Goal: Information Seeking & Learning: Learn about a topic

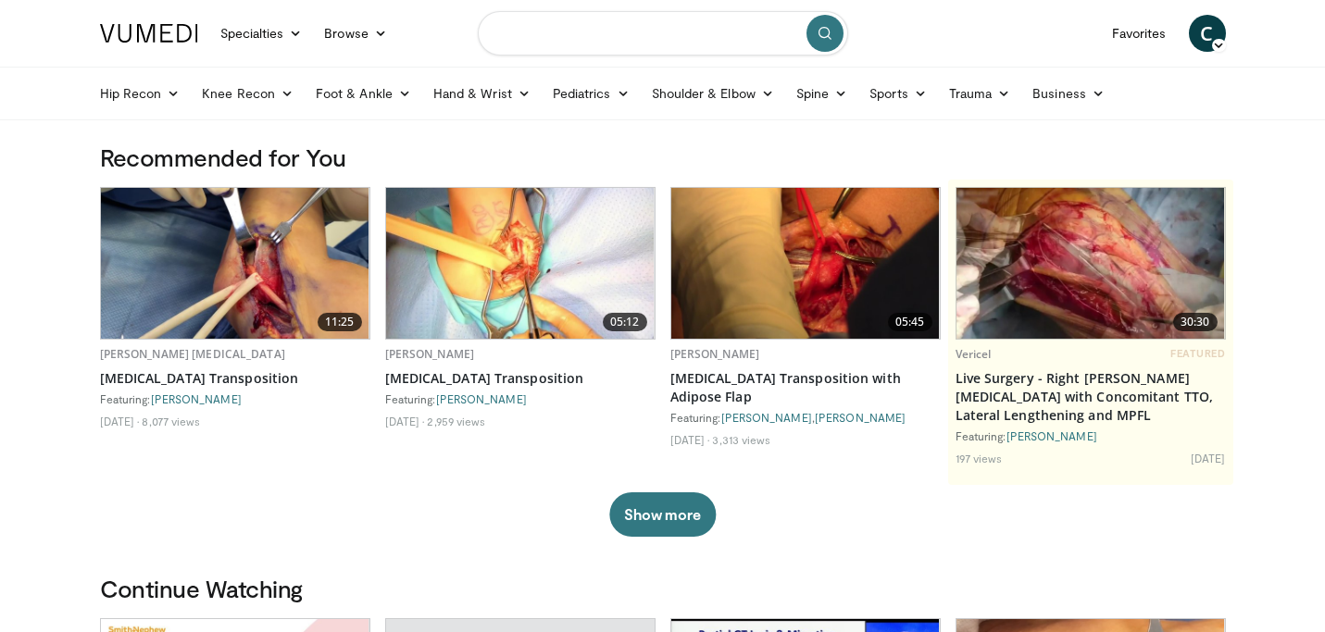
click at [531, 41] on input "Search topics, interventions" at bounding box center [663, 33] width 370 height 44
type input "**********"
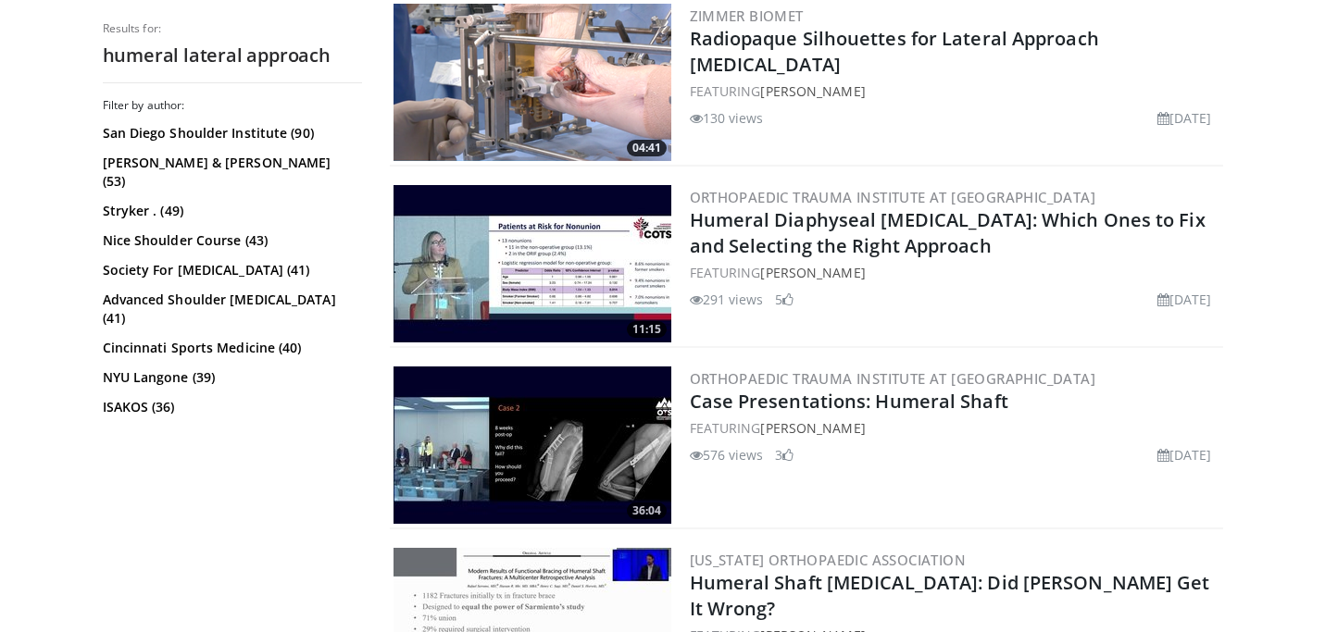
scroll to position [1298, 0]
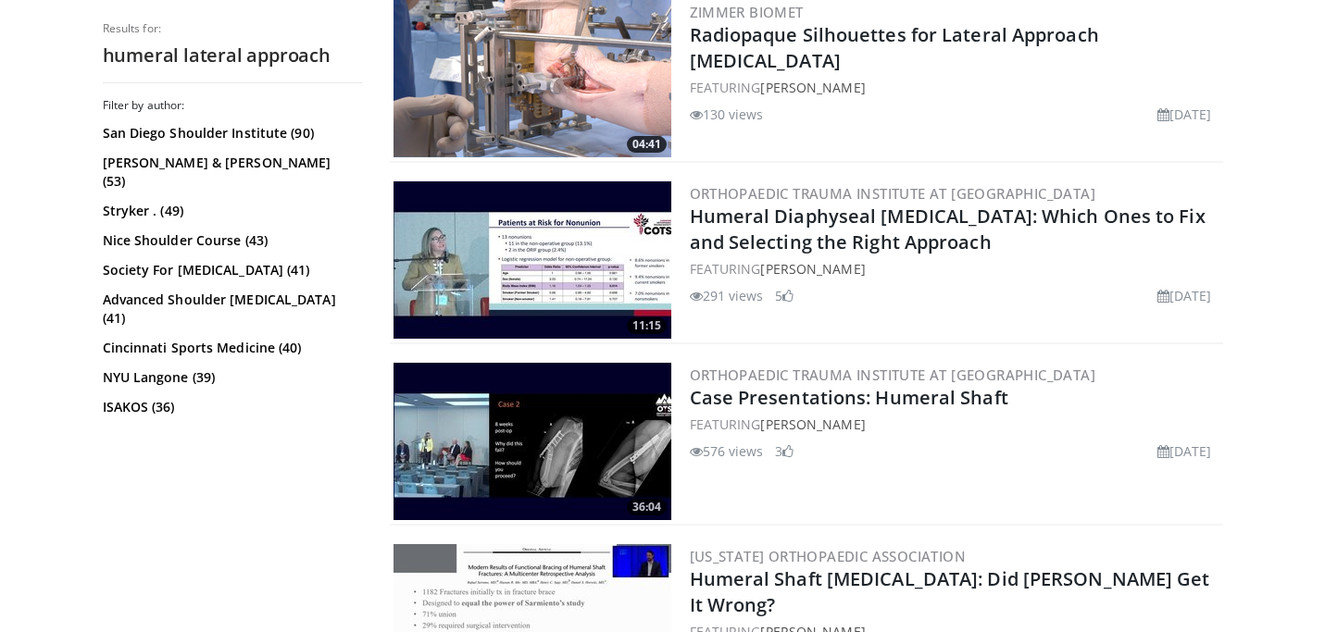
click at [606, 239] on img at bounding box center [533, 260] width 278 height 157
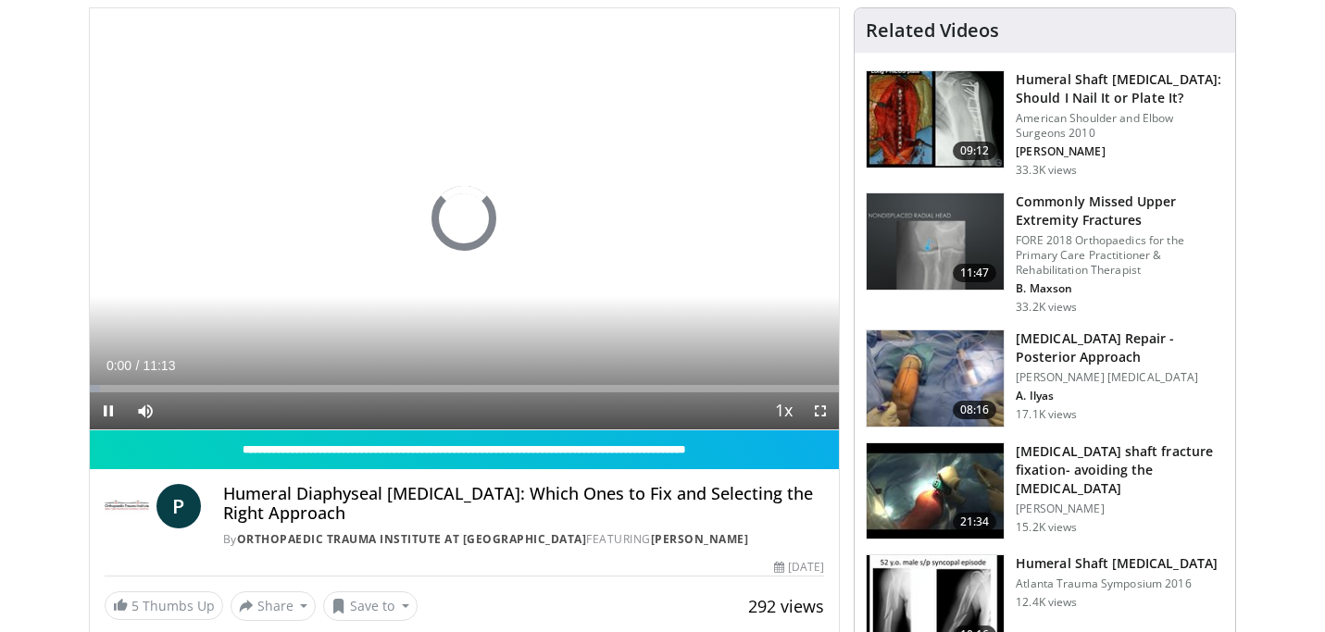
scroll to position [119, 0]
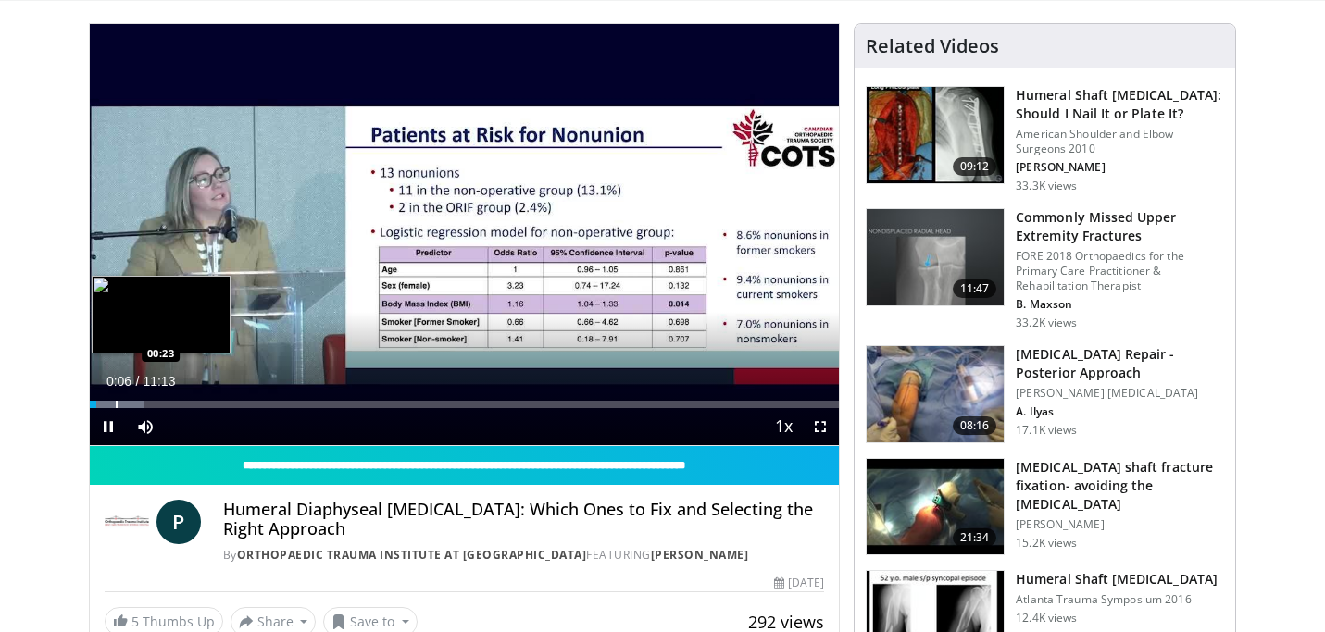
click at [116, 401] on div "Progress Bar" at bounding box center [117, 404] width 2 height 7
click at [162, 404] on div "Progress Bar" at bounding box center [163, 404] width 2 height 7
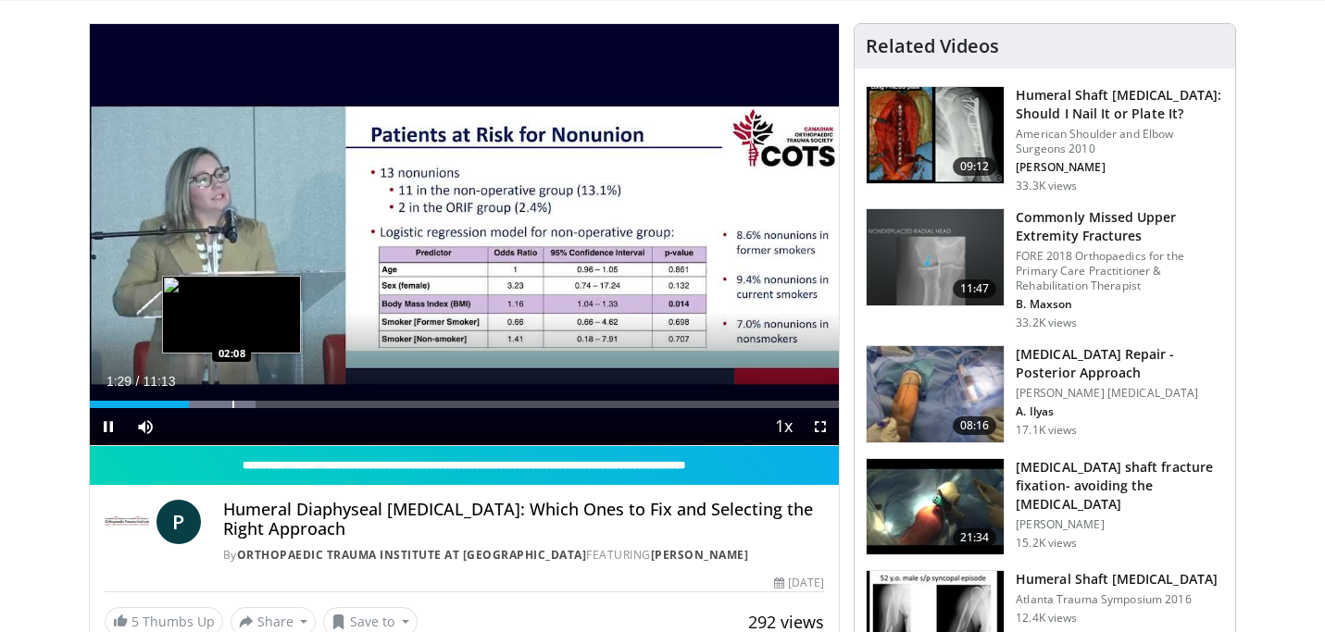
click at [232, 401] on div "Progress Bar" at bounding box center [233, 404] width 2 height 7
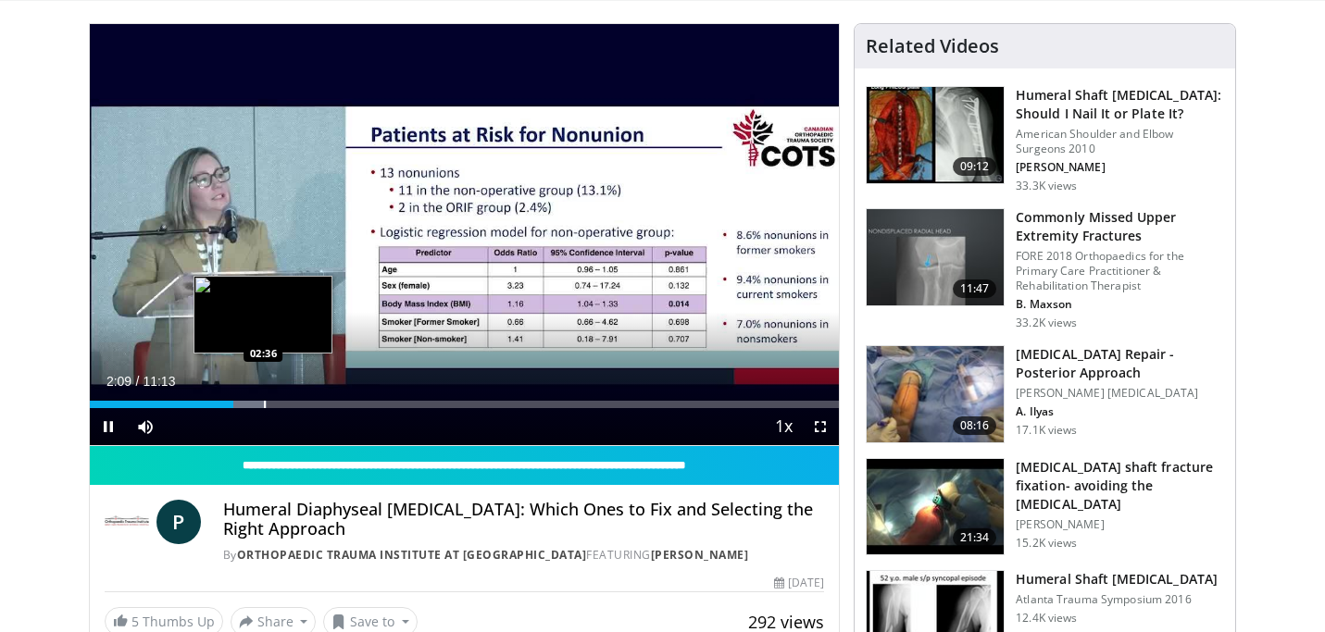
click at [264, 407] on div "Progress Bar" at bounding box center [265, 404] width 2 height 7
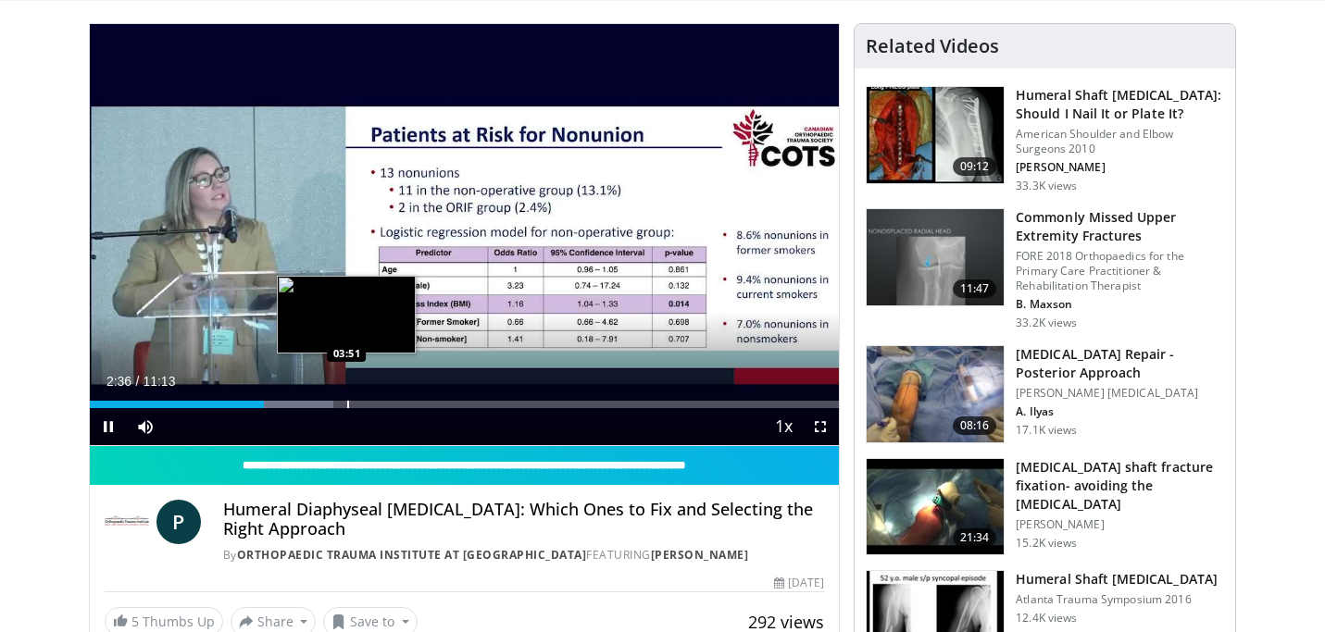
click at [347, 404] on div "Progress Bar" at bounding box center [348, 404] width 2 height 7
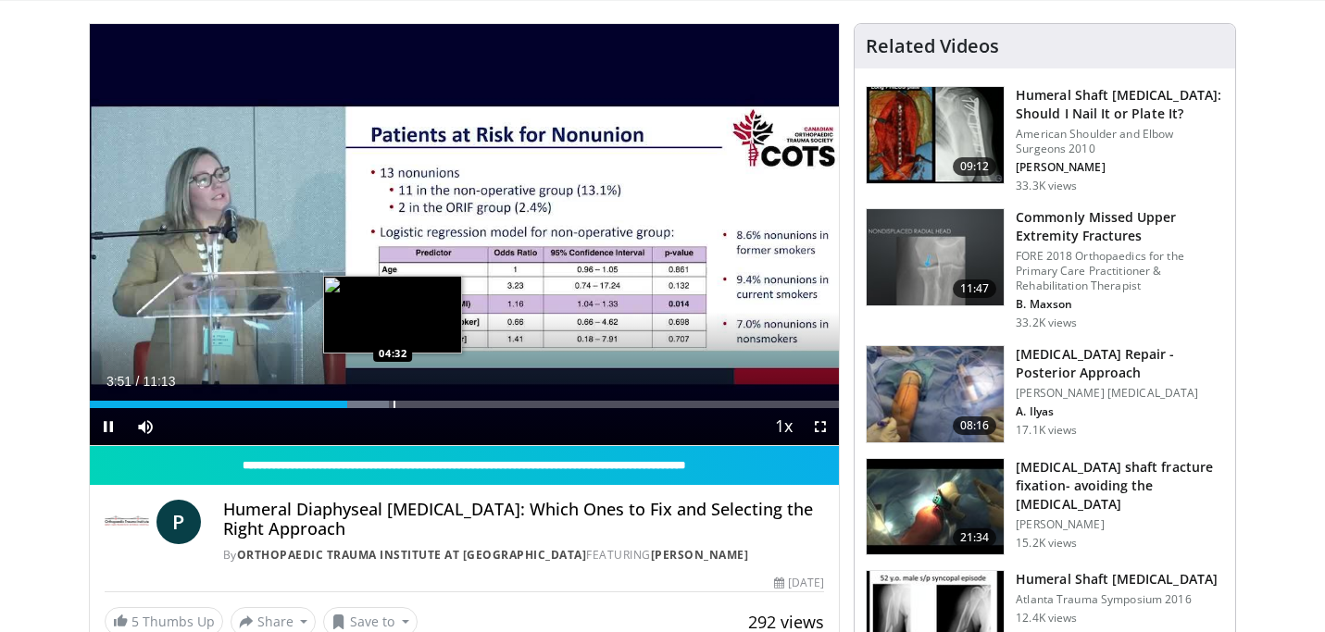
click at [394, 407] on div "Progress Bar" at bounding box center [395, 404] width 2 height 7
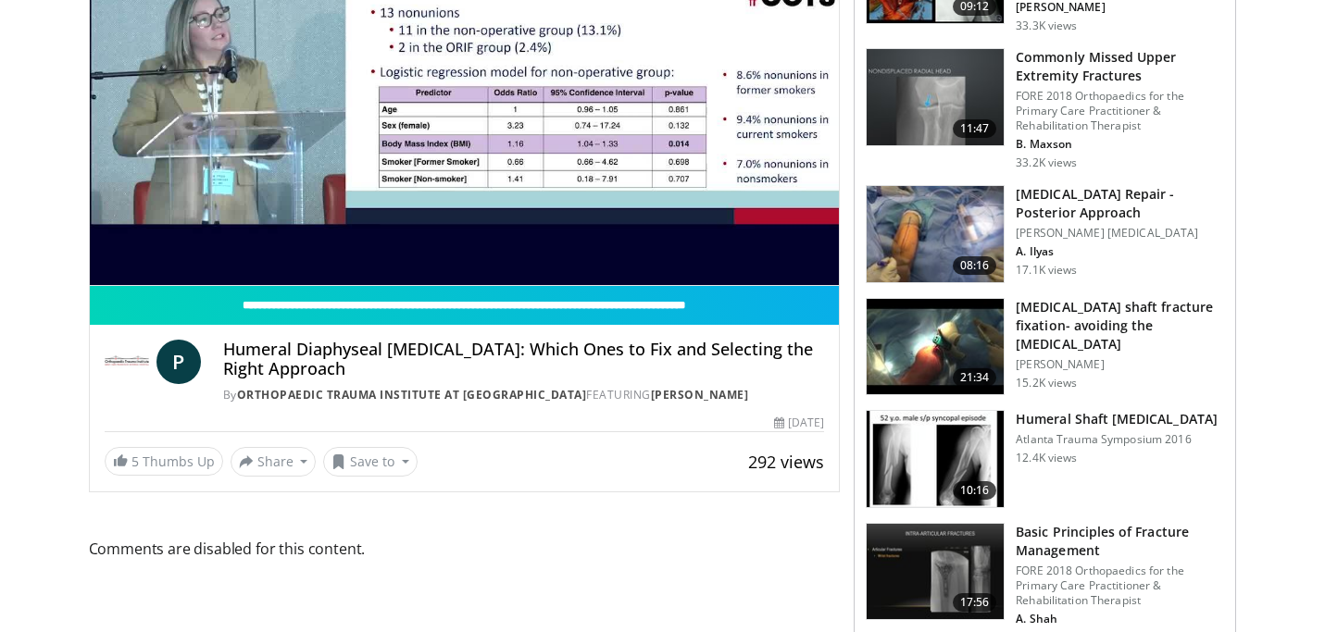
scroll to position [285, 0]
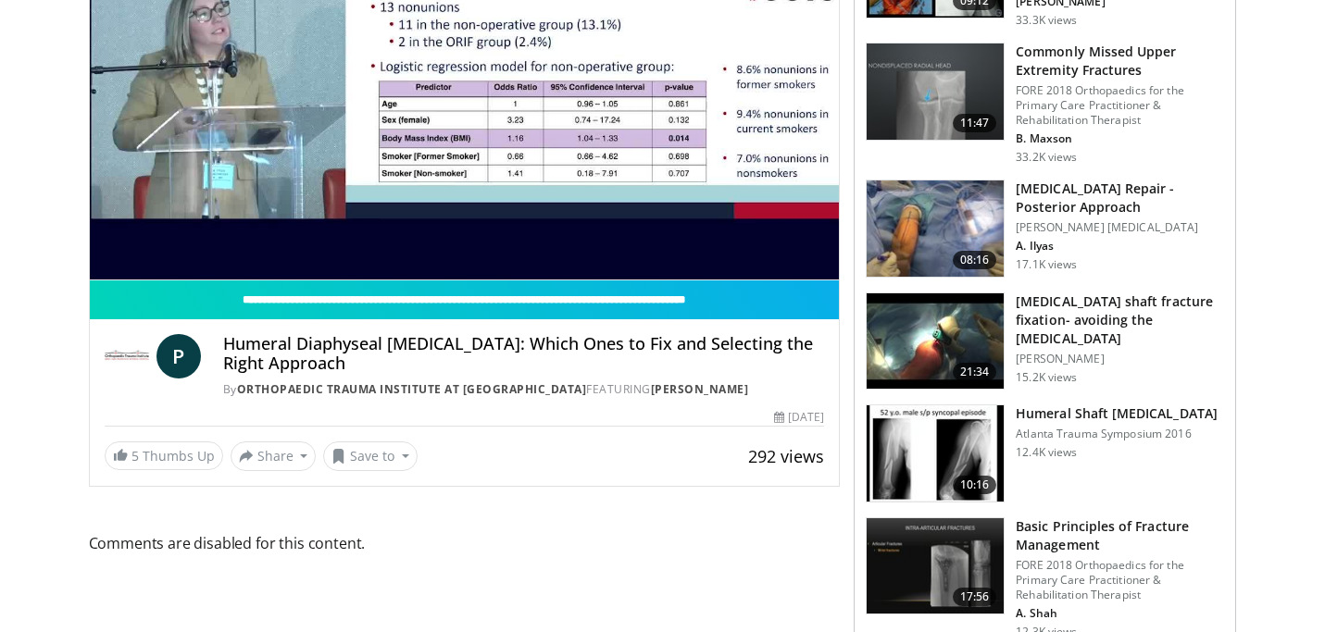
click at [940, 212] on img at bounding box center [935, 229] width 137 height 96
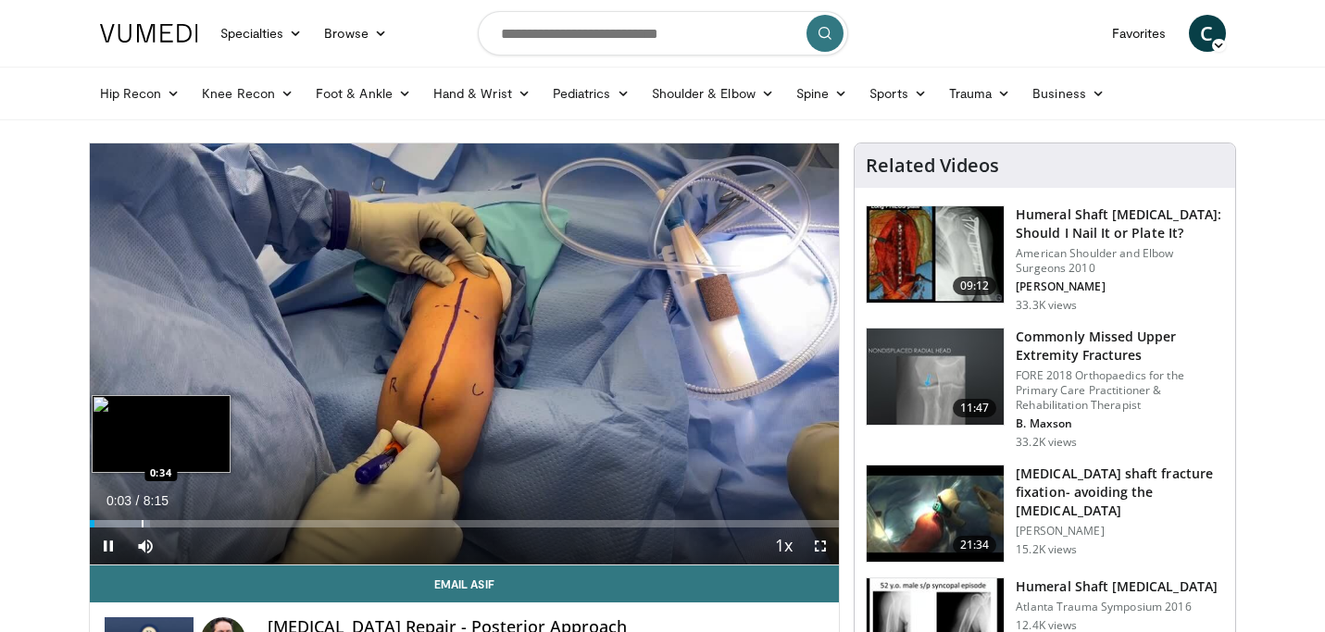
click at [142, 525] on div "Progress Bar" at bounding box center [143, 523] width 2 height 7
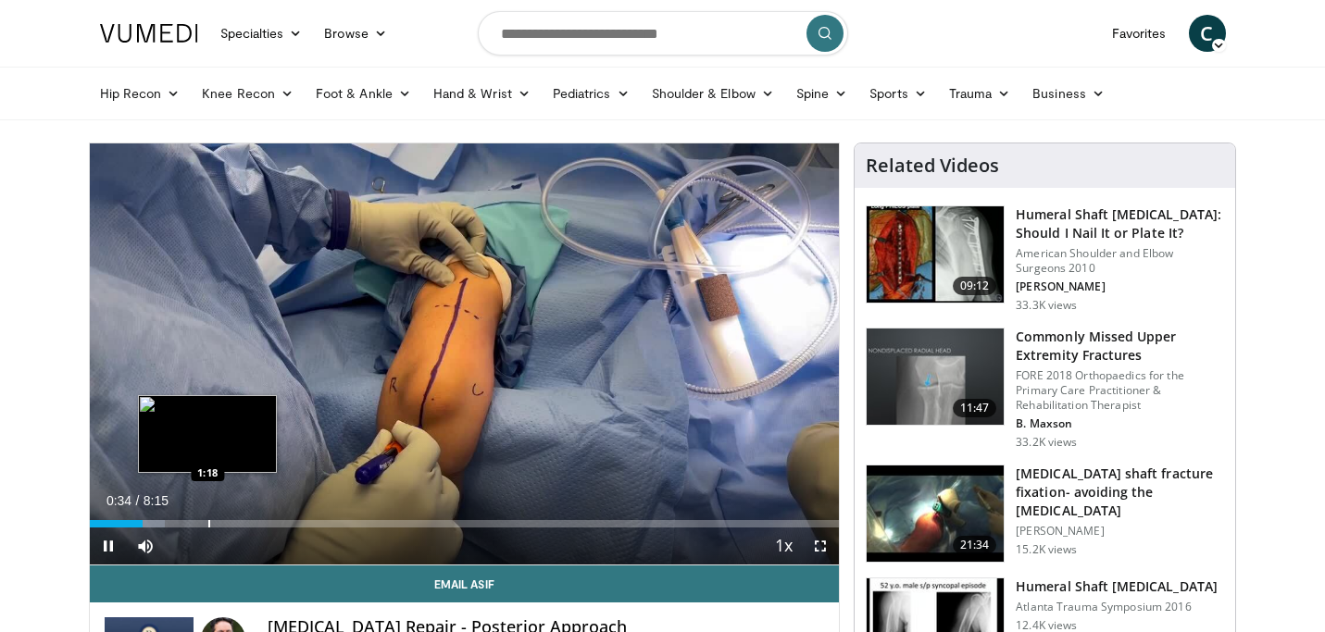
click at [208, 523] on div "Progress Bar" at bounding box center [209, 523] width 2 height 7
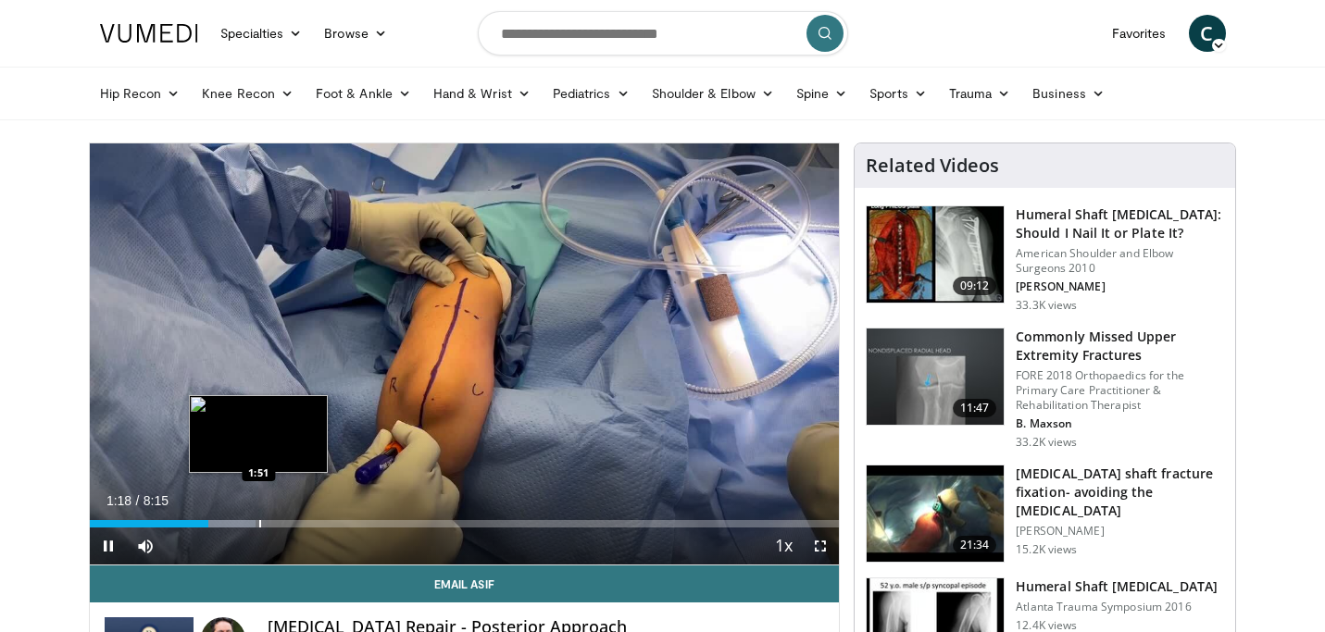
click at [259, 526] on div "Progress Bar" at bounding box center [260, 523] width 2 height 7
click at [234, 521] on div "Progress Bar" at bounding box center [235, 523] width 2 height 7
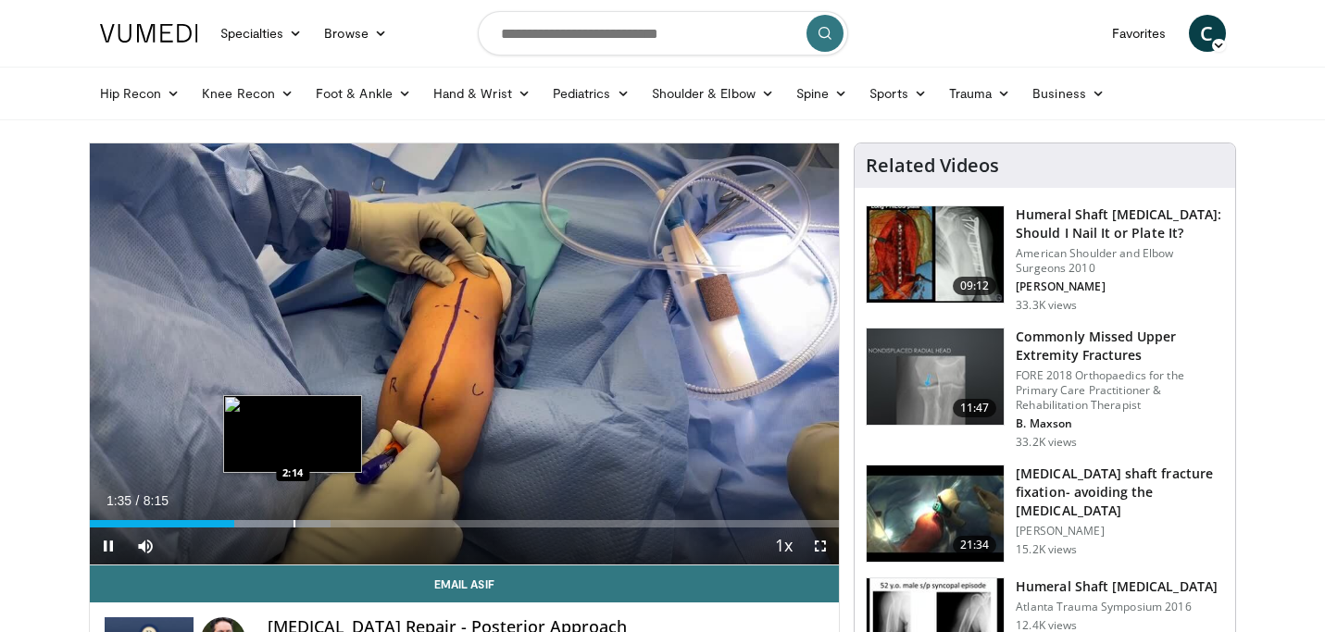
click at [293, 519] on div "Loaded : 32.22% 1:36 2:14" at bounding box center [465, 519] width 750 height 18
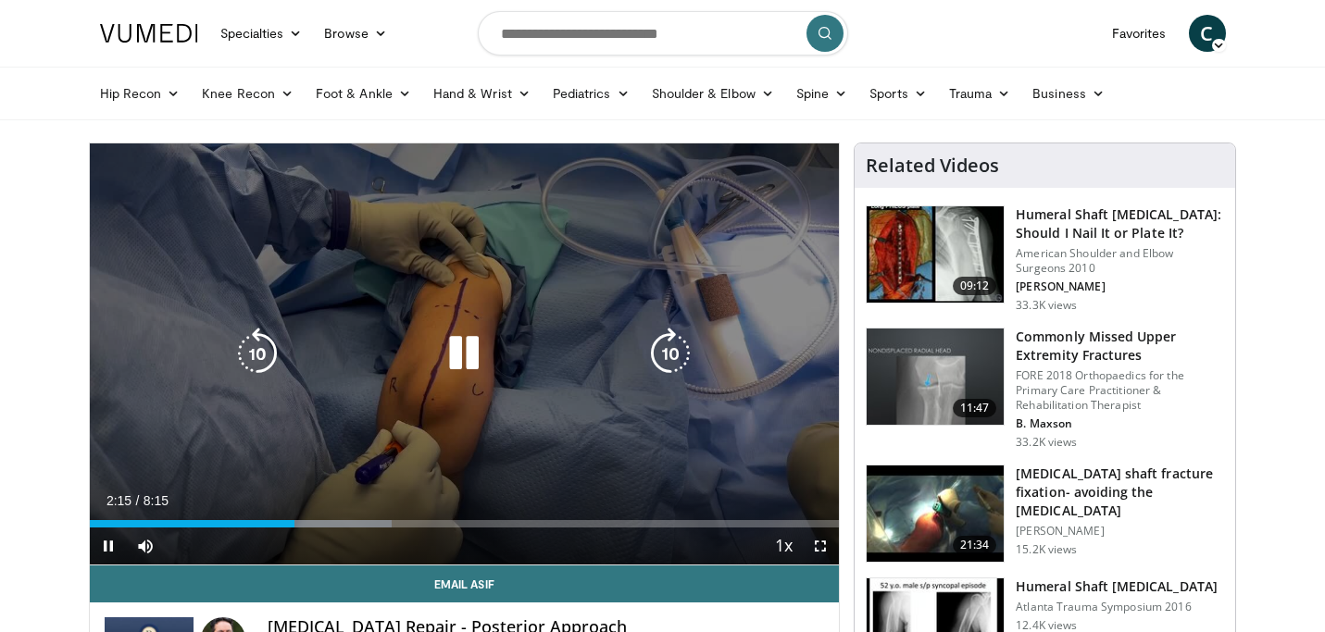
click at [317, 520] on div "Progress Bar" at bounding box center [319, 523] width 143 height 7
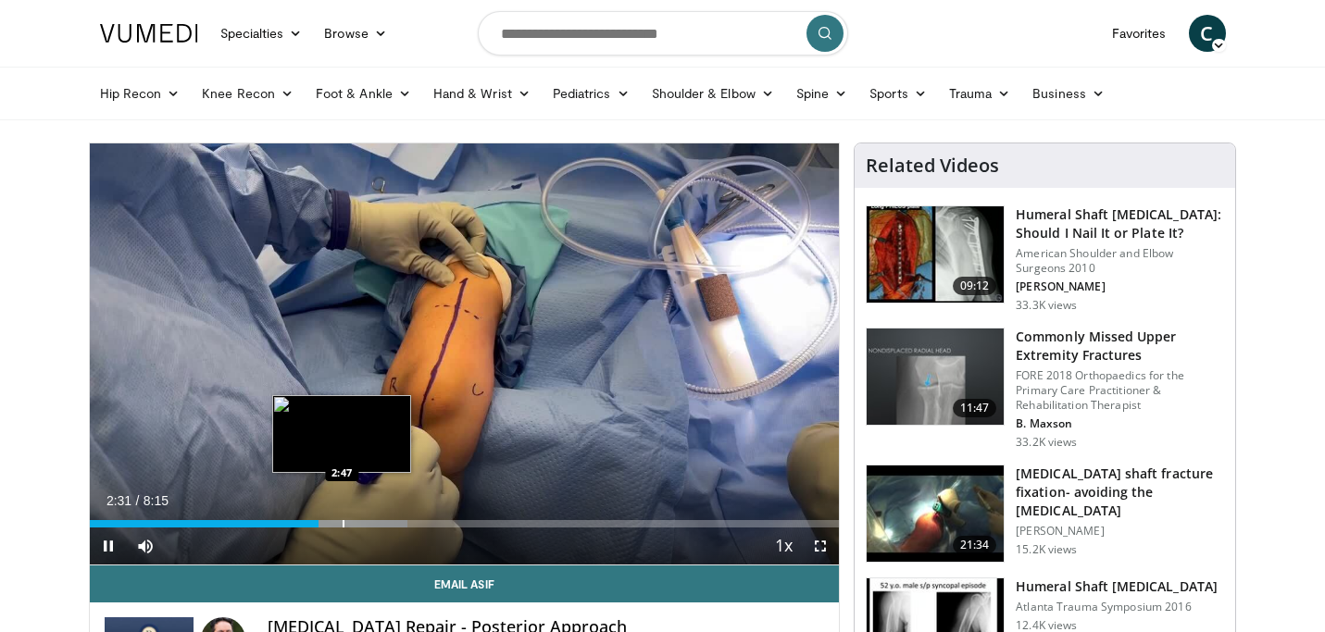
click at [343, 522] on div "Progress Bar" at bounding box center [344, 523] width 2 height 7
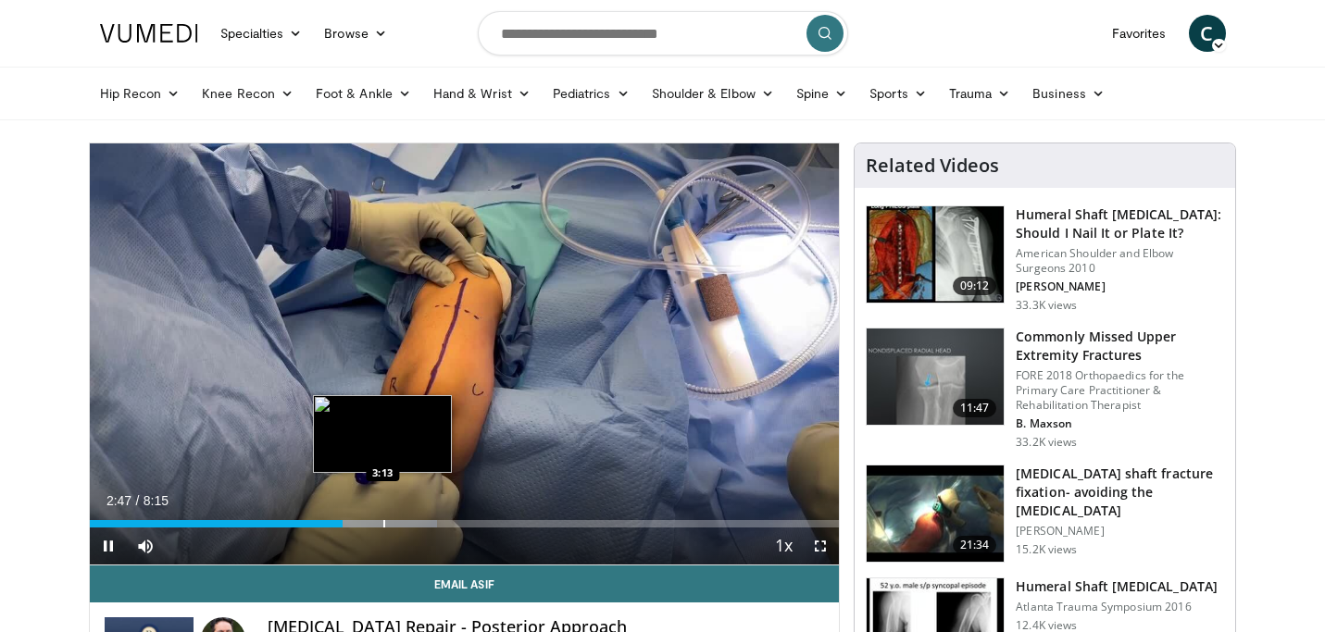
click at [383, 522] on div "Progress Bar" at bounding box center [384, 523] width 2 height 7
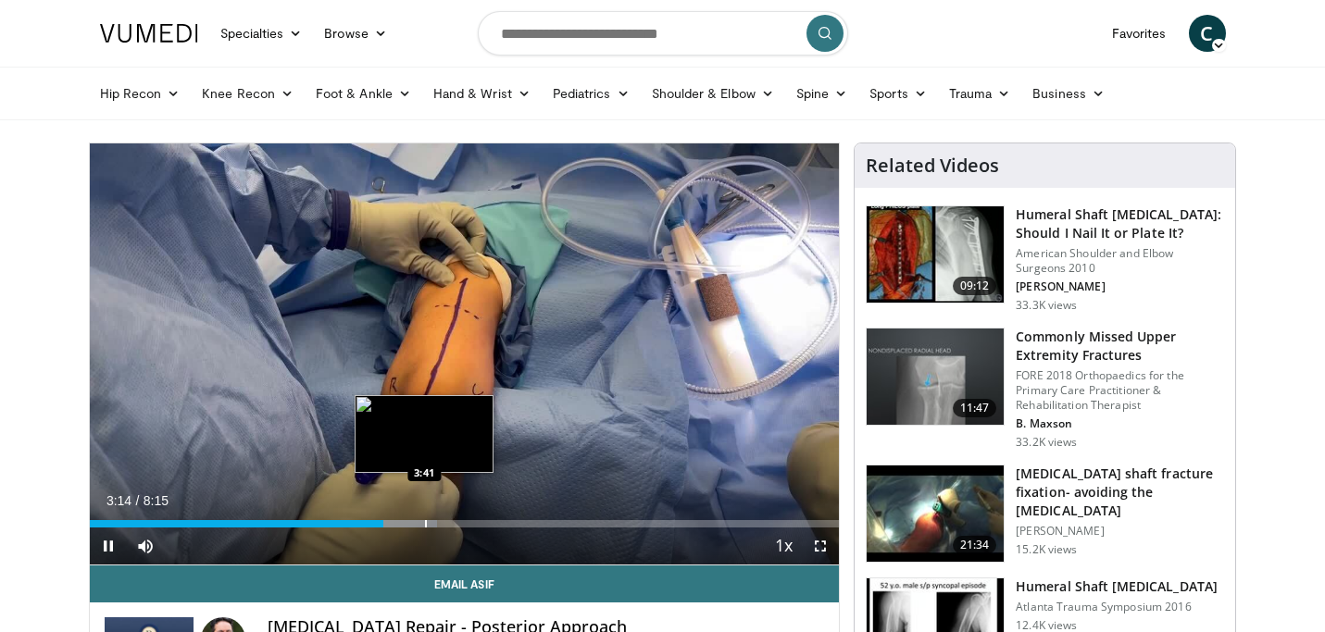
click at [425, 525] on div "Progress Bar" at bounding box center [426, 523] width 2 height 7
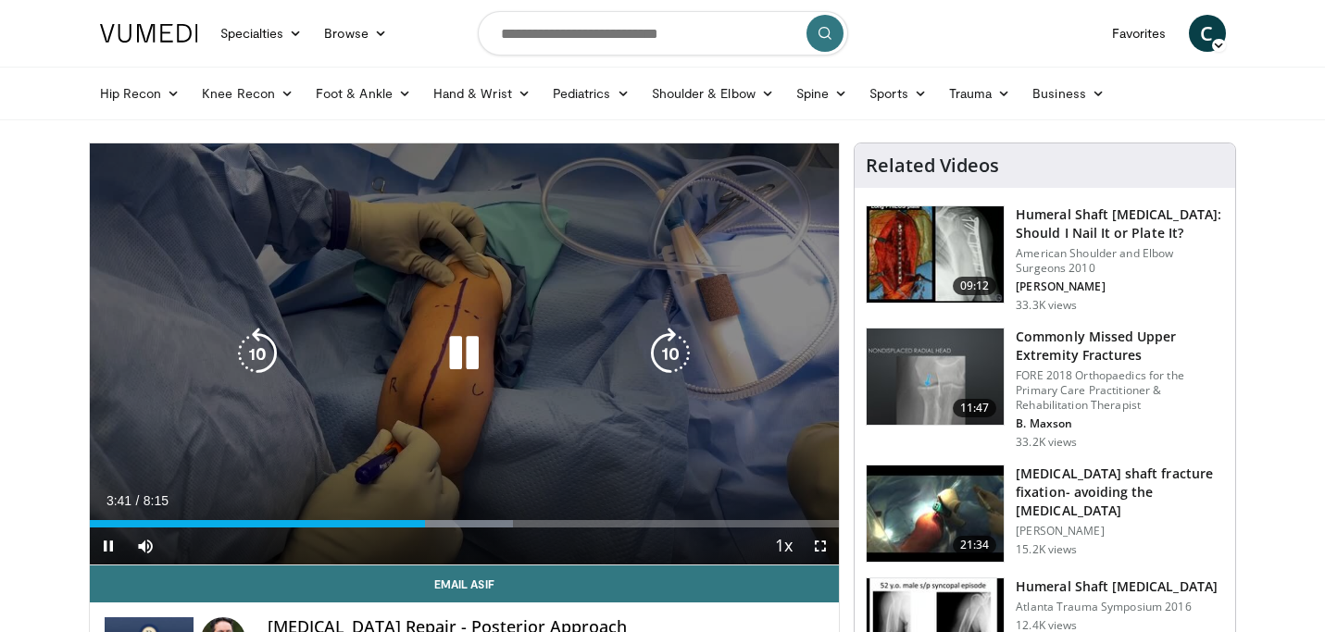
click at [468, 524] on div "Progress Bar" at bounding box center [447, 523] width 131 height 7
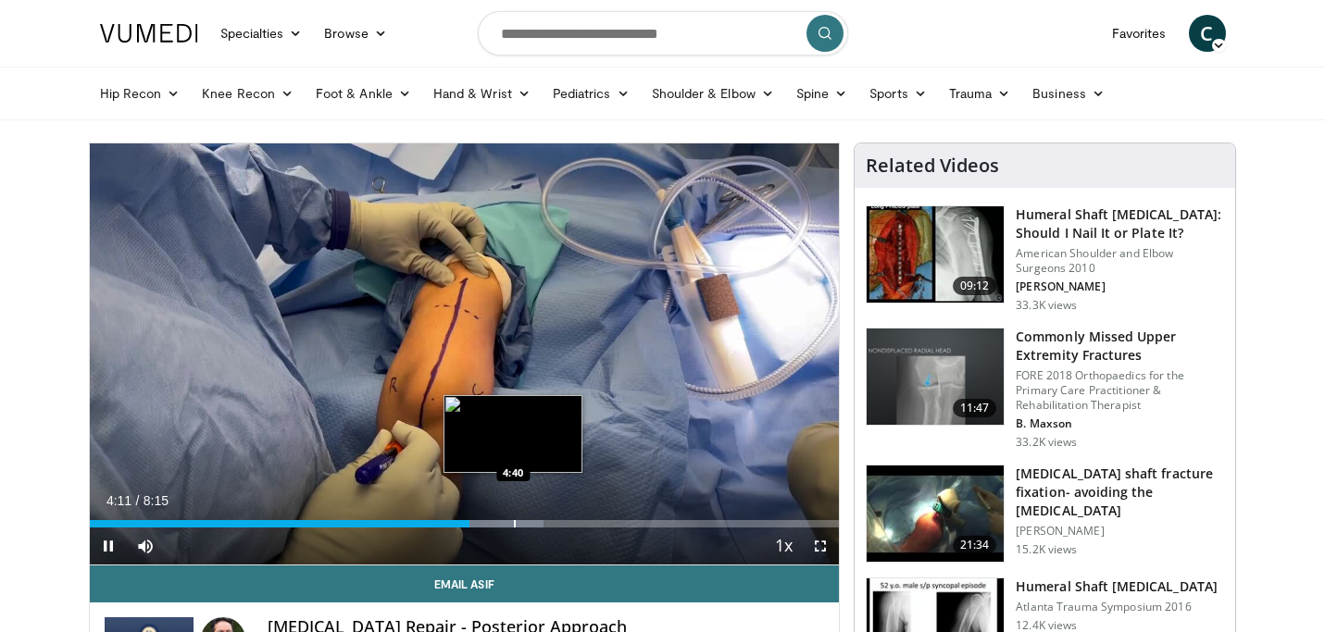
click at [513, 519] on div "Loaded : 60.53% 4:11 4:40" at bounding box center [465, 519] width 750 height 18
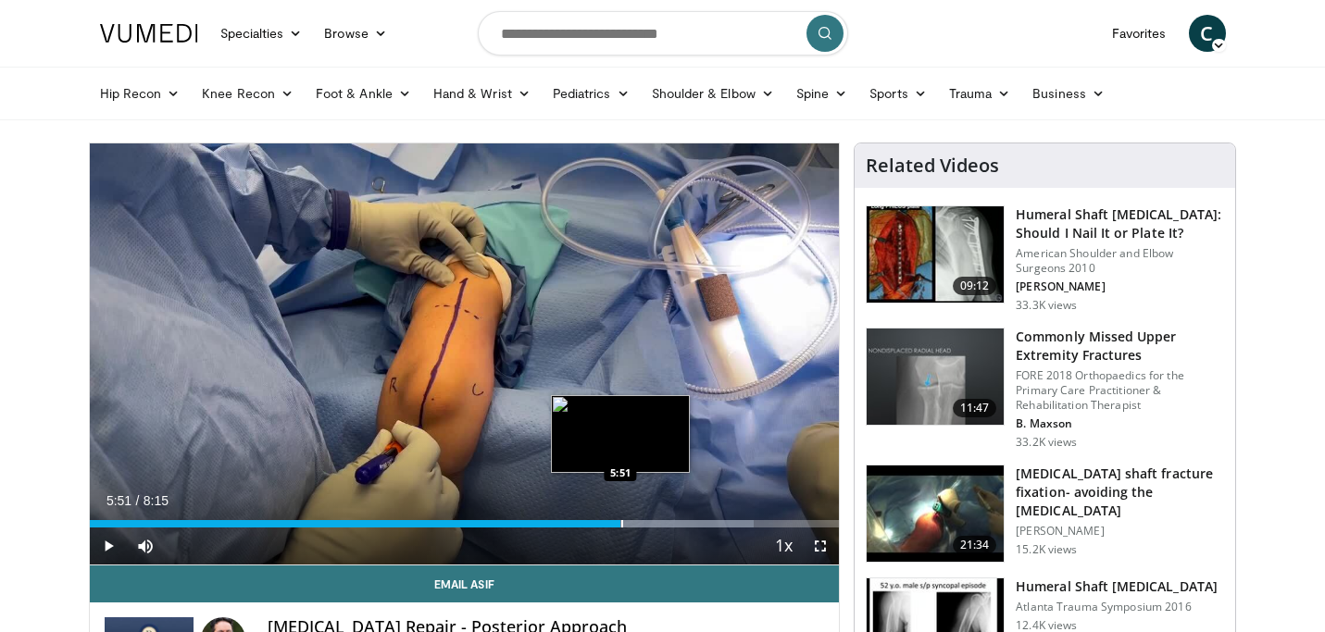
click at [621, 524] on div "Progress Bar" at bounding box center [622, 523] width 2 height 7
click at [602, 521] on div "Loaded : 88.63% 5:52 5:43" at bounding box center [465, 523] width 750 height 7
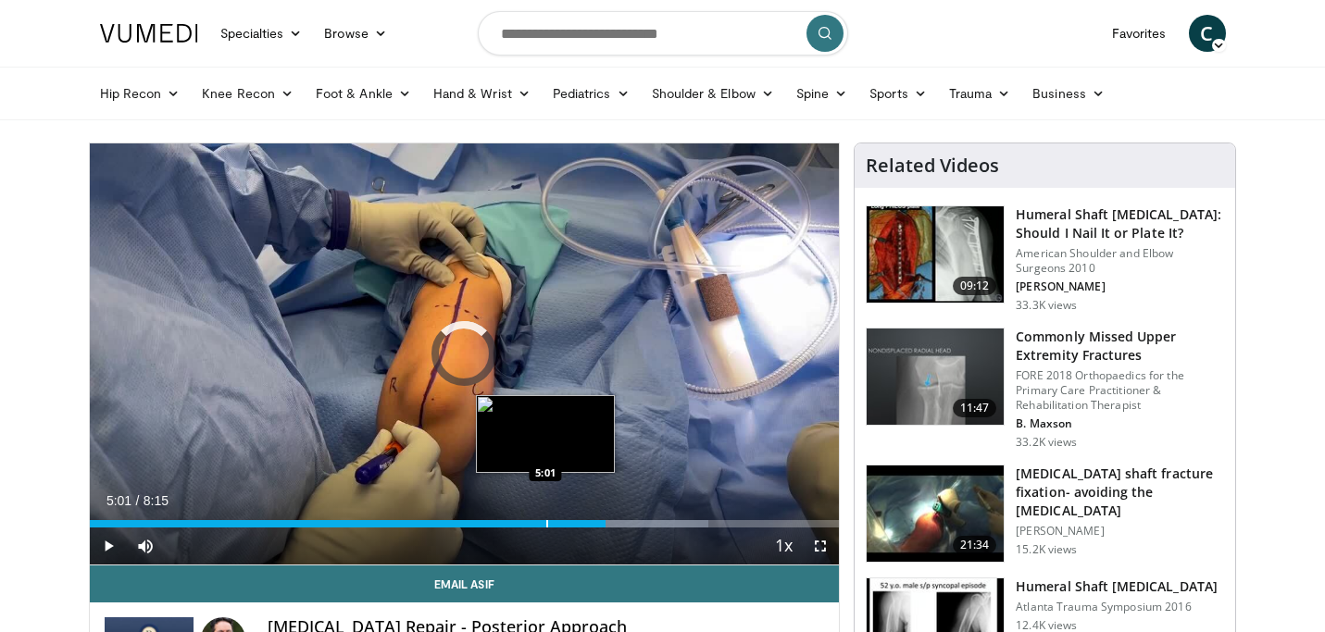
click at [546, 522] on div "Progress Bar" at bounding box center [547, 523] width 2 height 7
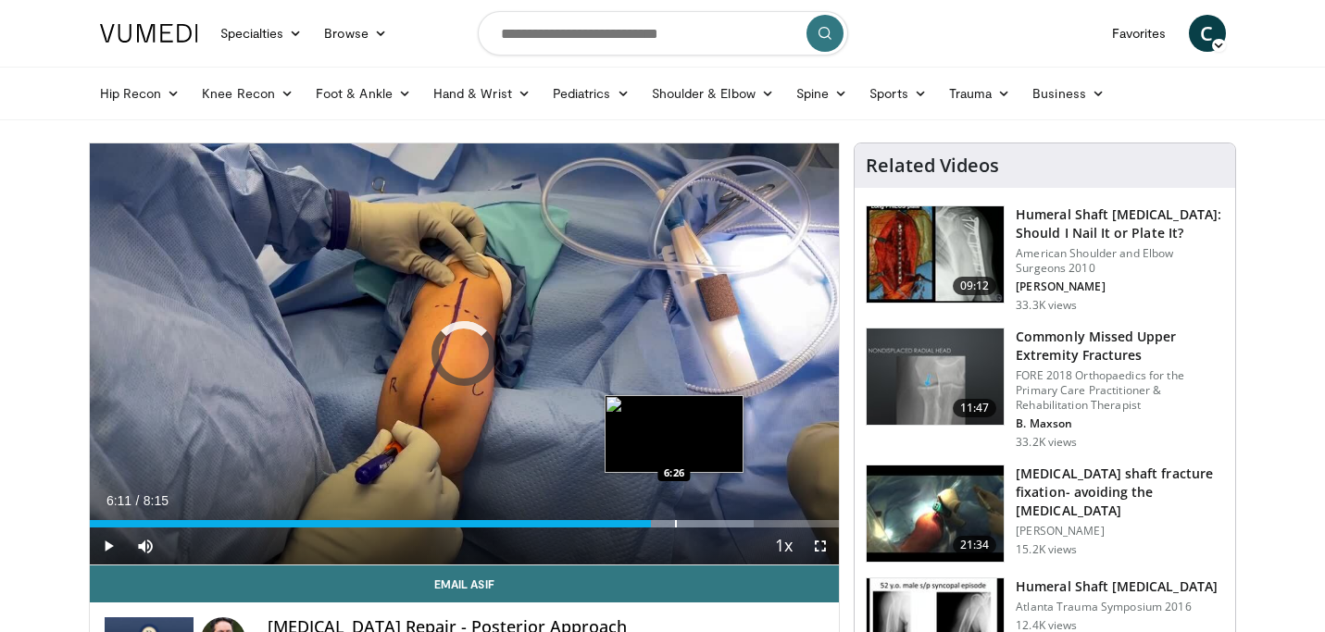
click at [674, 520] on div "Loaded : 88.63% 6:11 6:26" at bounding box center [465, 519] width 750 height 18
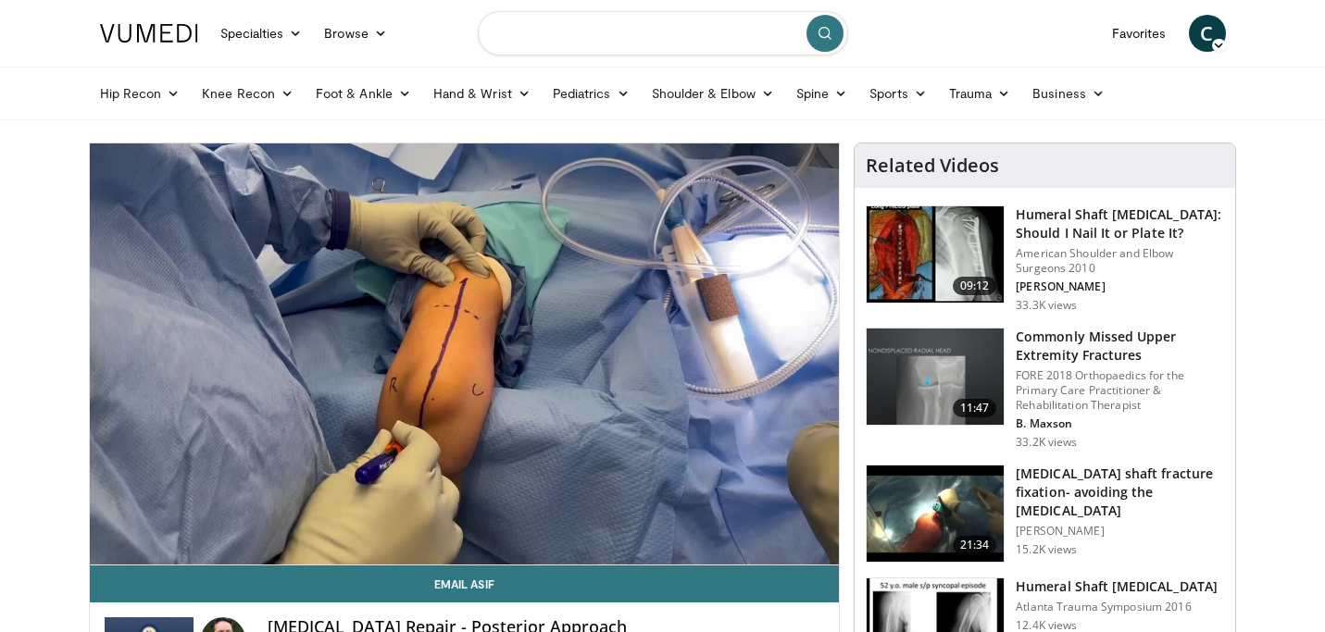
click at [581, 31] on input "Search topics, interventions" at bounding box center [663, 33] width 370 height 44
type input "**********"
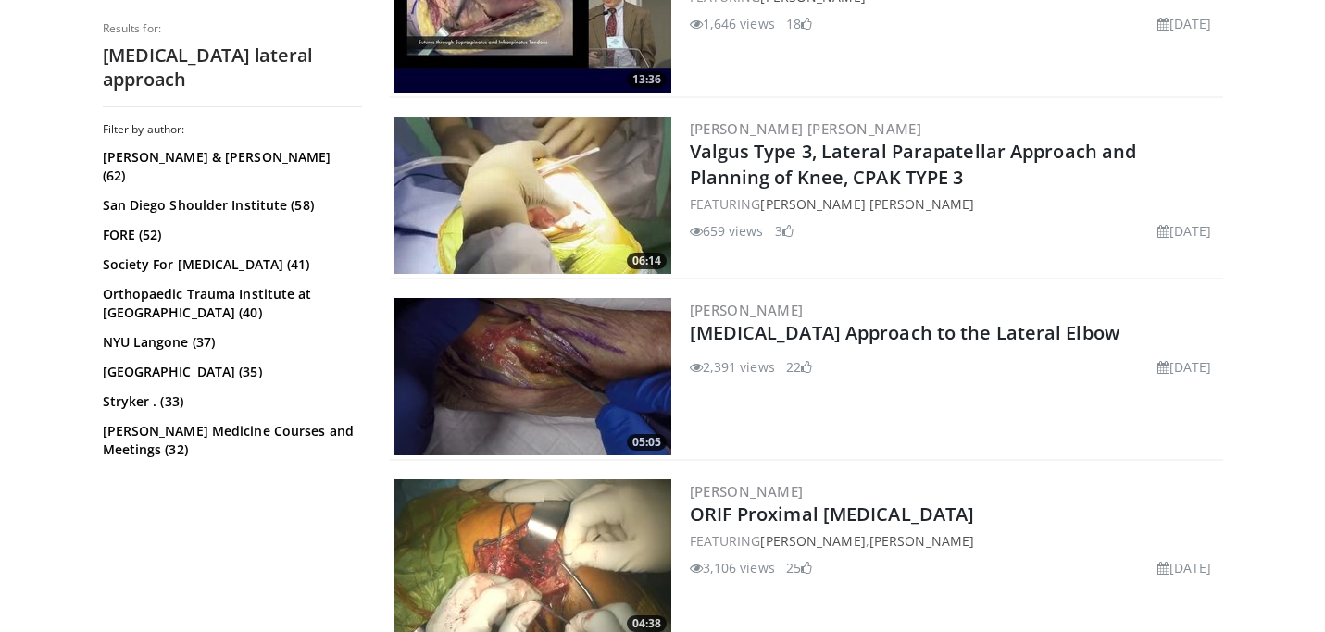
scroll to position [820, 0]
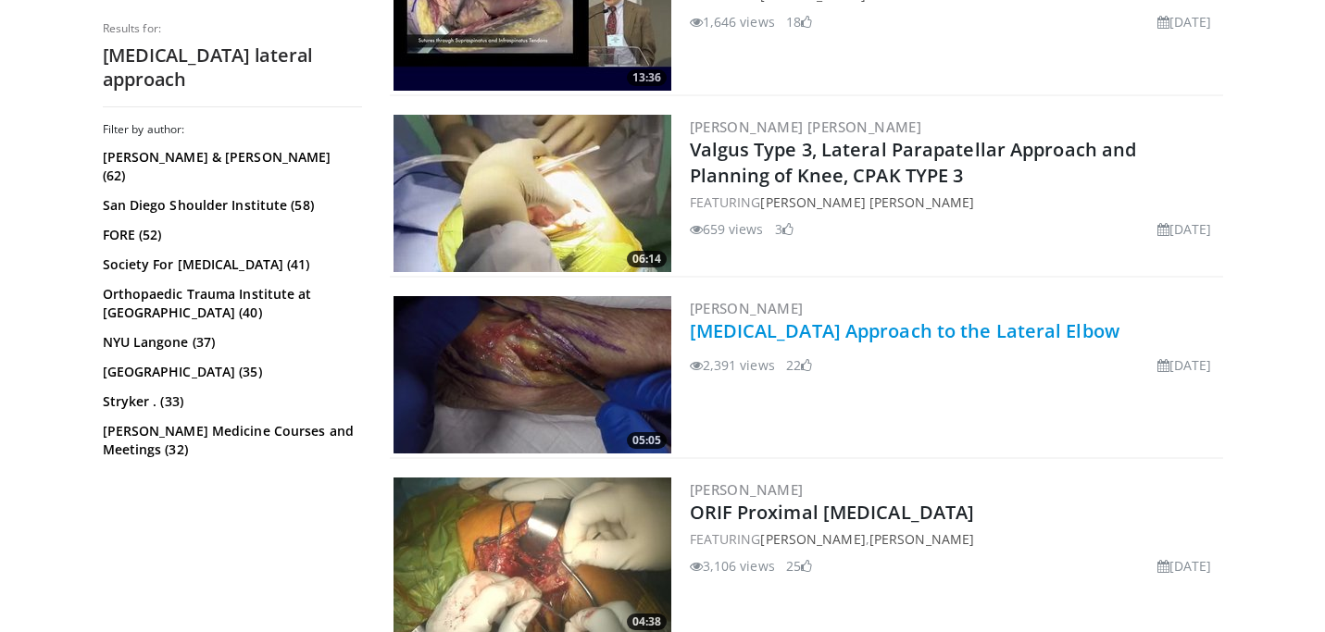
click at [768, 331] on link "Supinator Approach to the Lateral Elbow" at bounding box center [905, 331] width 430 height 25
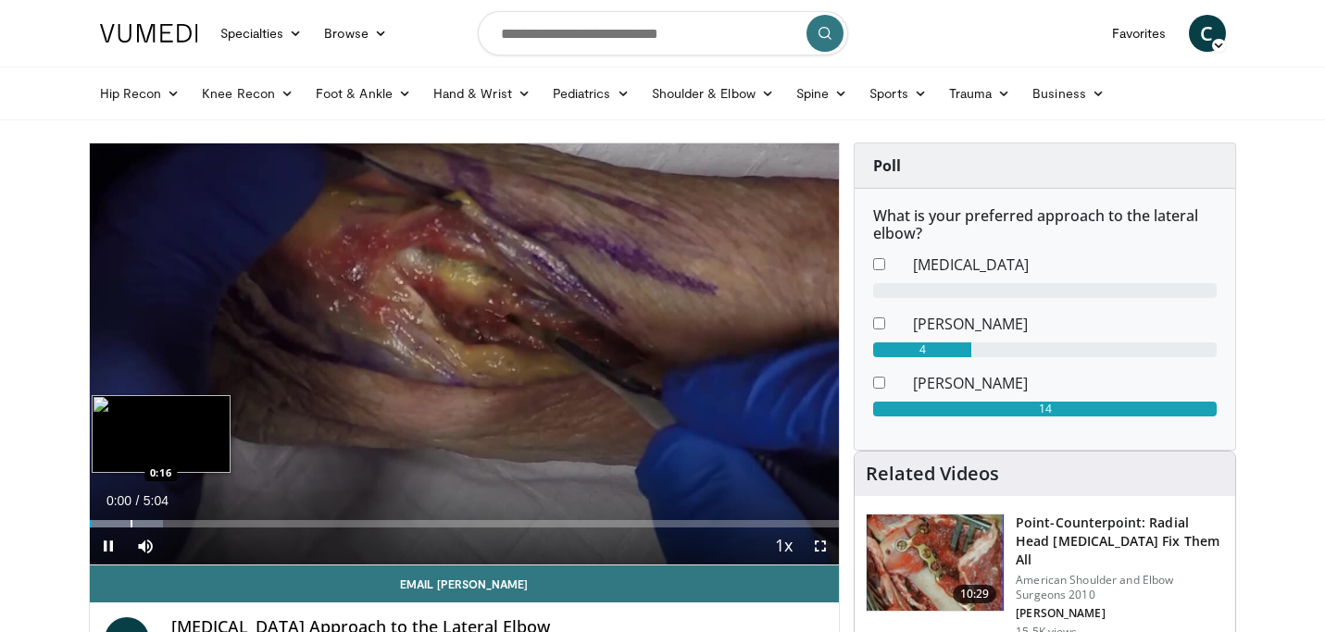
click at [131, 523] on div "Progress Bar" at bounding box center [132, 523] width 2 height 7
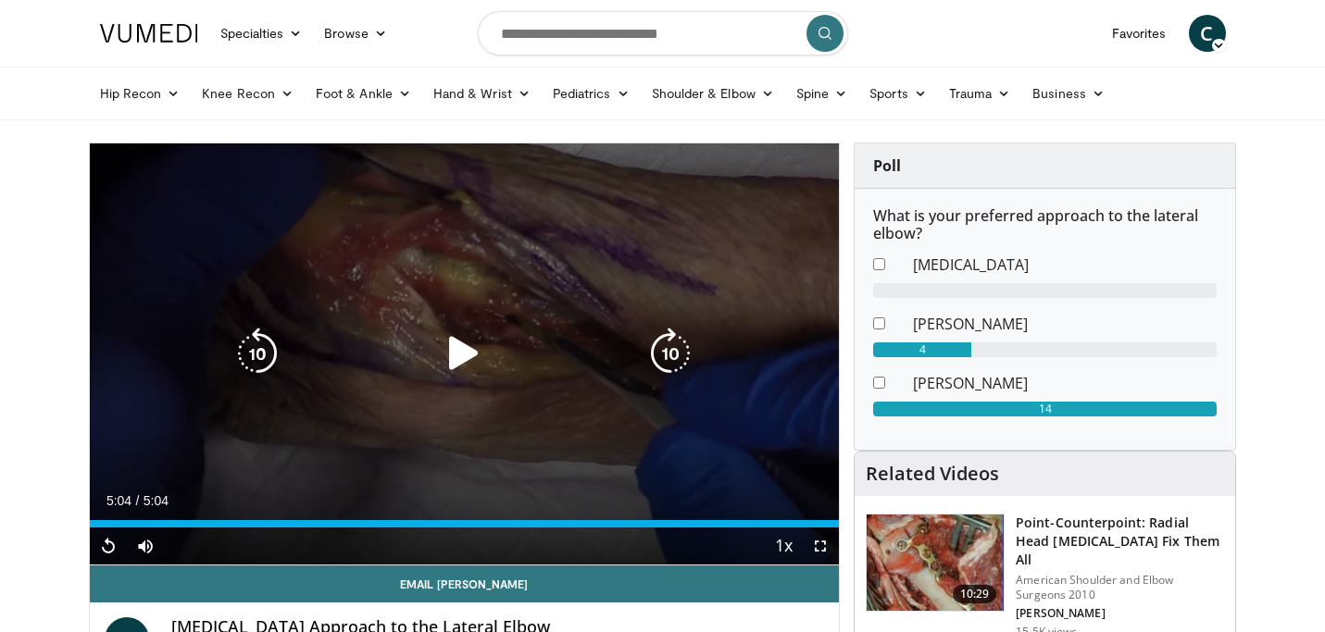
click at [460, 361] on icon "Video Player" at bounding box center [464, 354] width 52 height 52
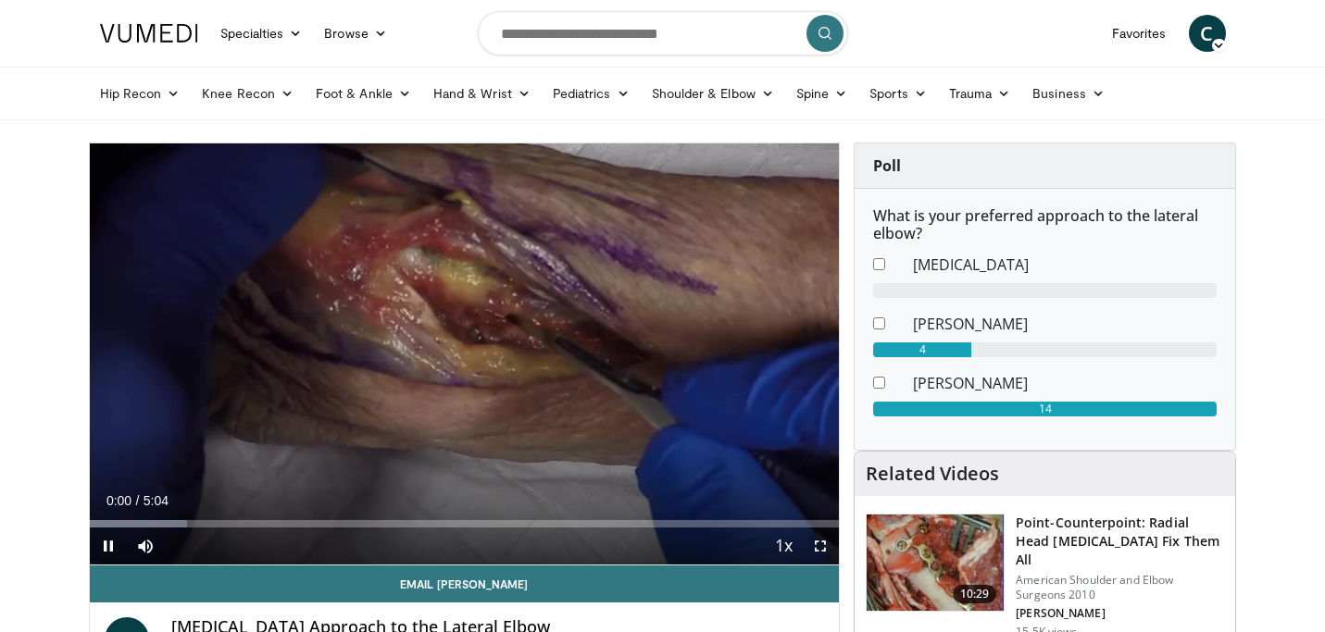
click at [593, 531] on div "Current Time 0:00 / Duration 5:04 Pause Skip Backward Skip Forward Mute Loaded …" at bounding box center [465, 546] width 750 height 37
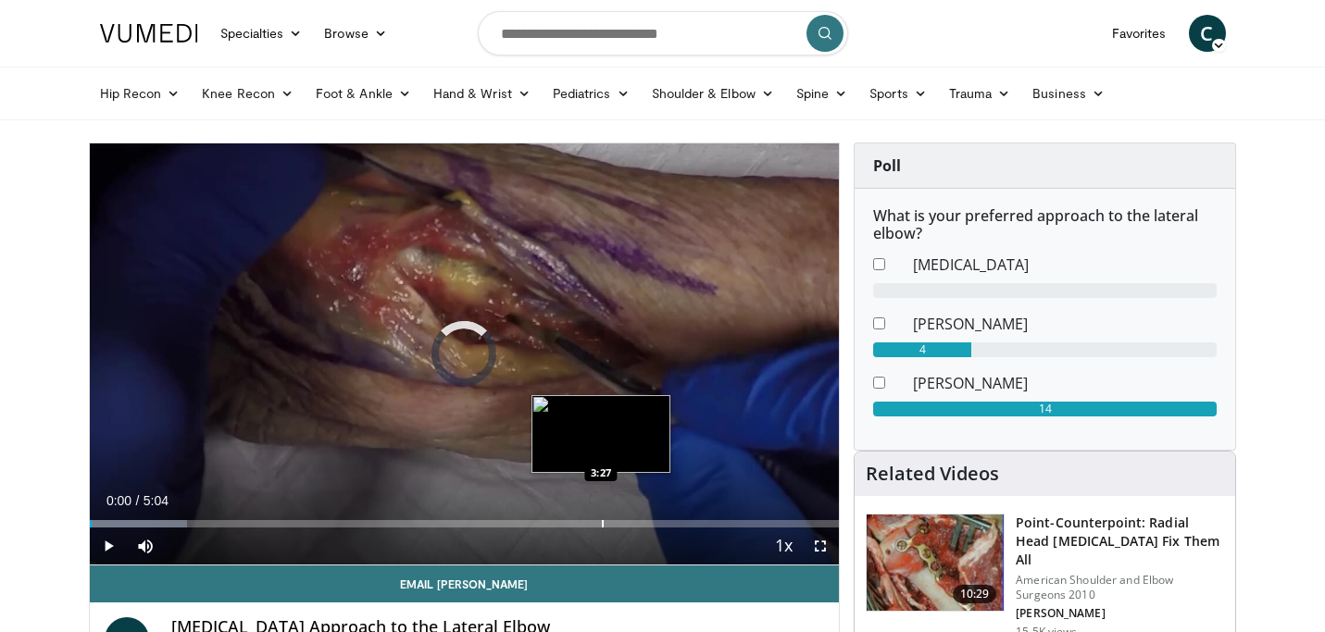
click at [602, 520] on div "Progress Bar" at bounding box center [603, 523] width 2 height 7
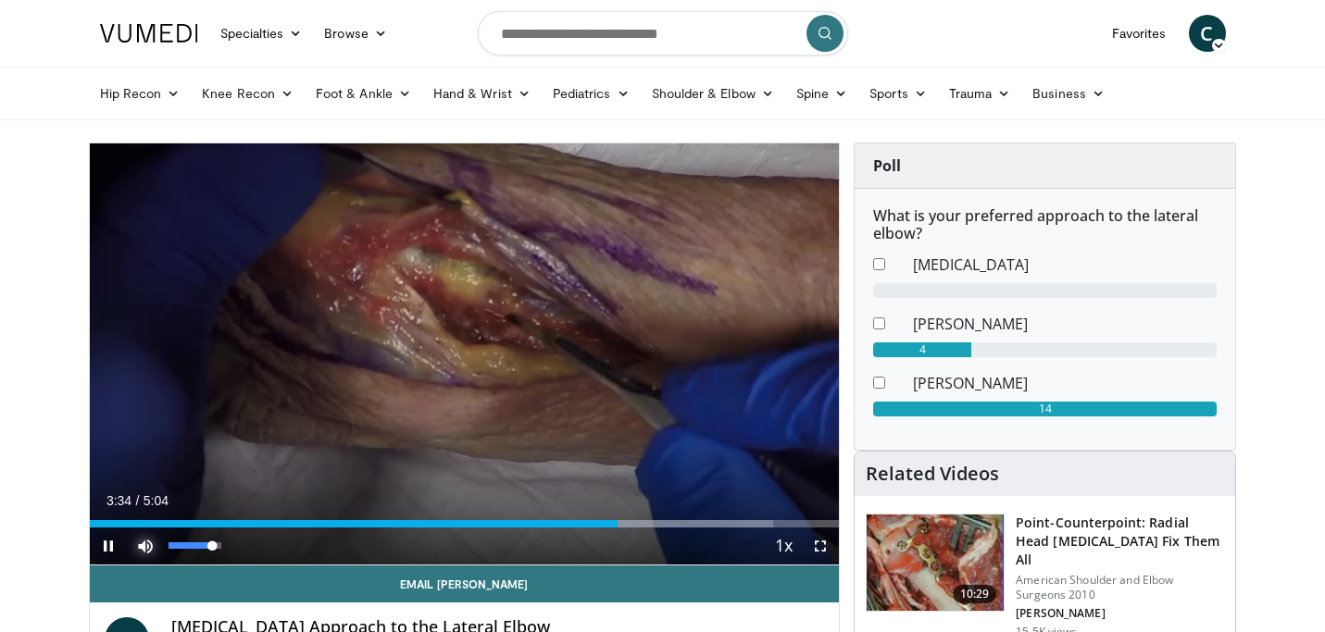
click at [147, 543] on span "Video Player" at bounding box center [145, 546] width 37 height 37
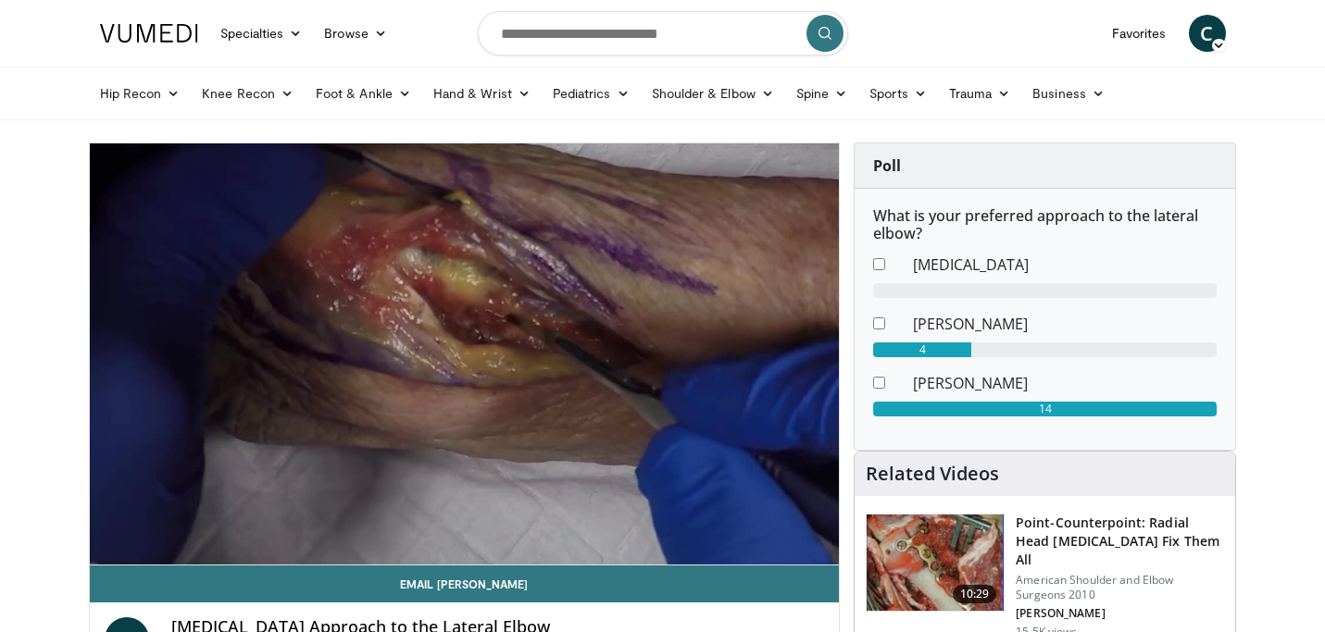
click at [147, 543] on video-js "**********" at bounding box center [465, 355] width 750 height 422
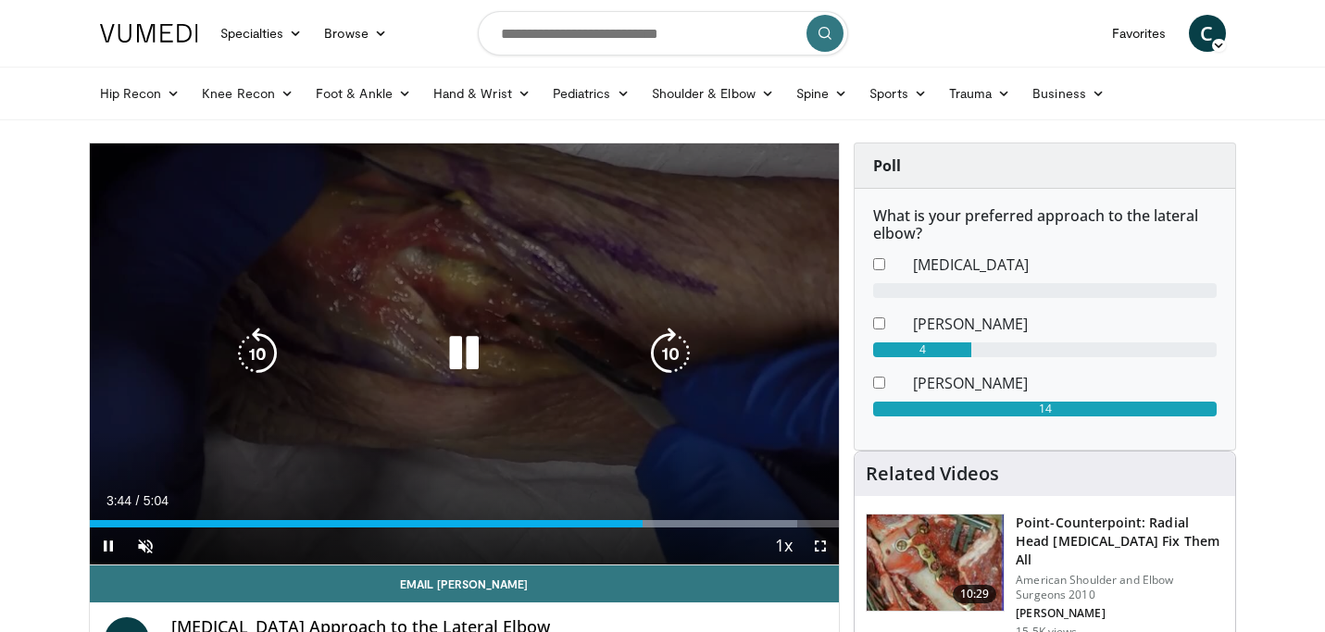
click at [261, 346] on icon "Video Player" at bounding box center [258, 354] width 52 height 52
click at [470, 346] on icon "Video Player" at bounding box center [464, 354] width 52 height 52
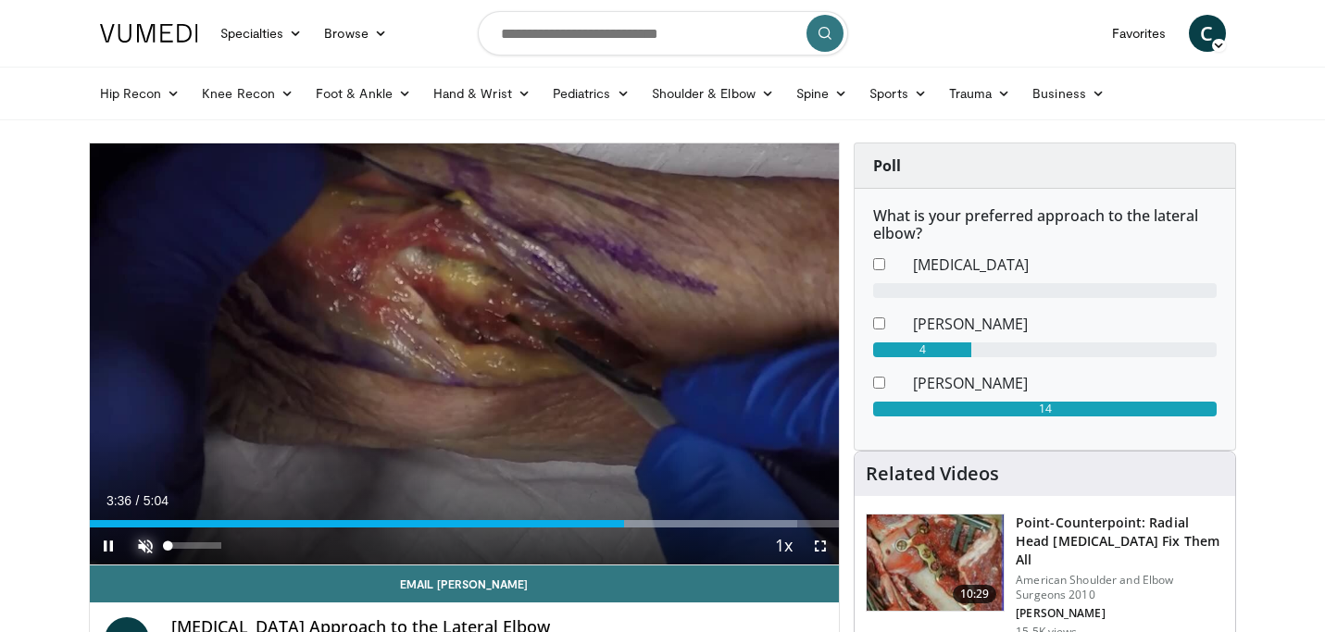
click at [145, 546] on span "Video Player" at bounding box center [145, 546] width 37 height 37
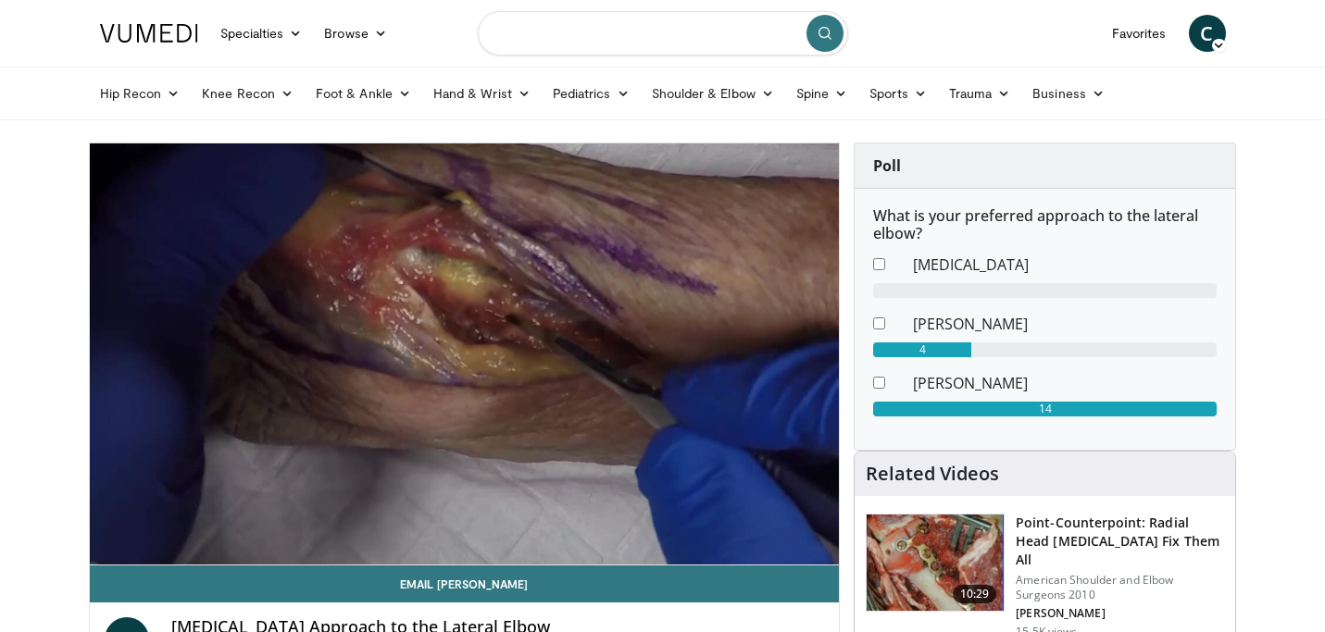
click at [598, 38] on input "Search topics, interventions" at bounding box center [663, 33] width 370 height 44
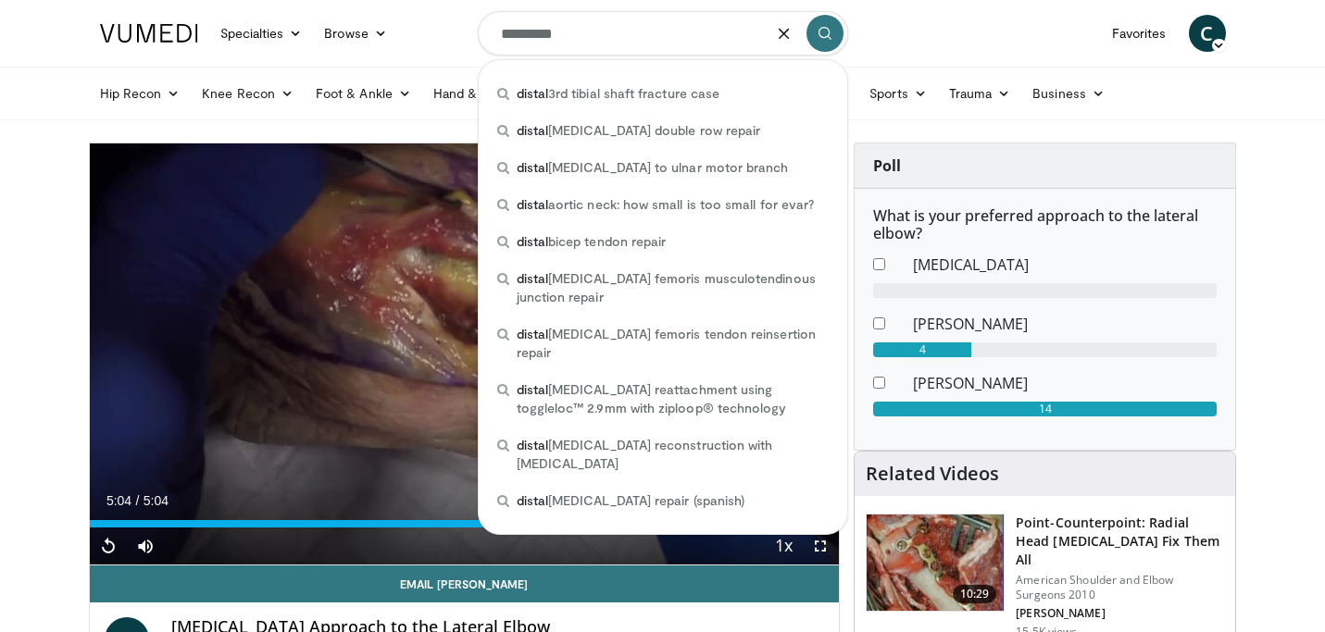
type input "*********"
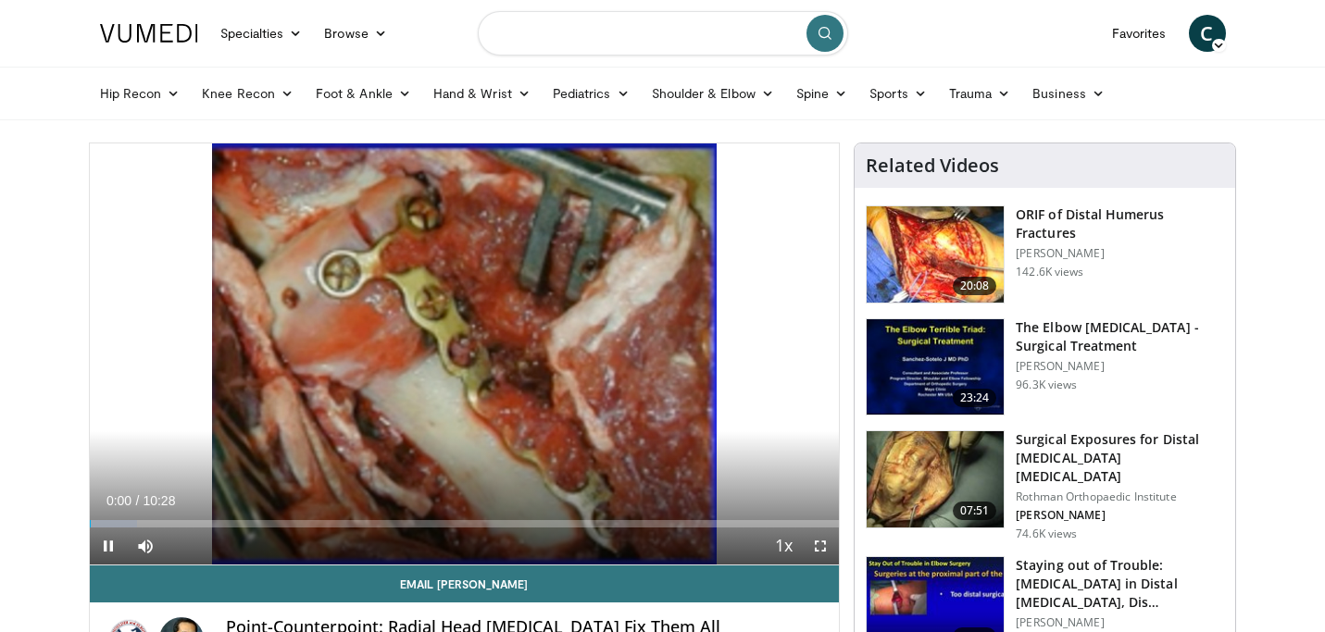
click at [587, 37] on input "Search topics, interventions" at bounding box center [663, 33] width 370 height 44
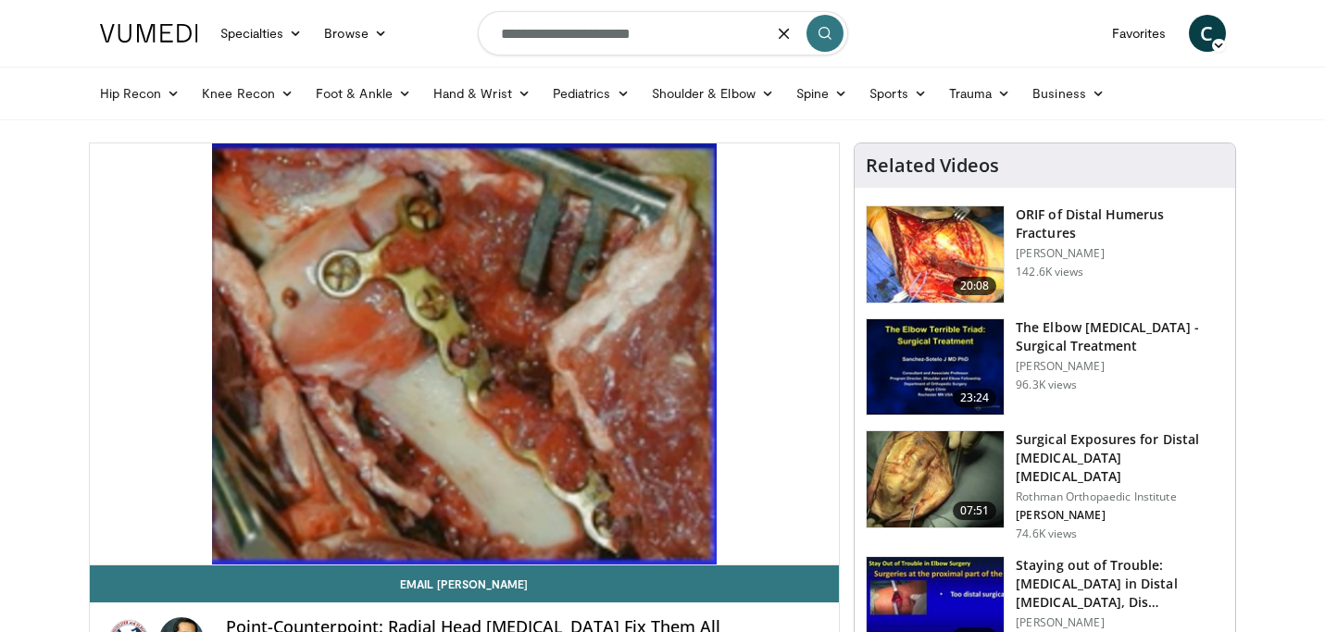
type input "**********"
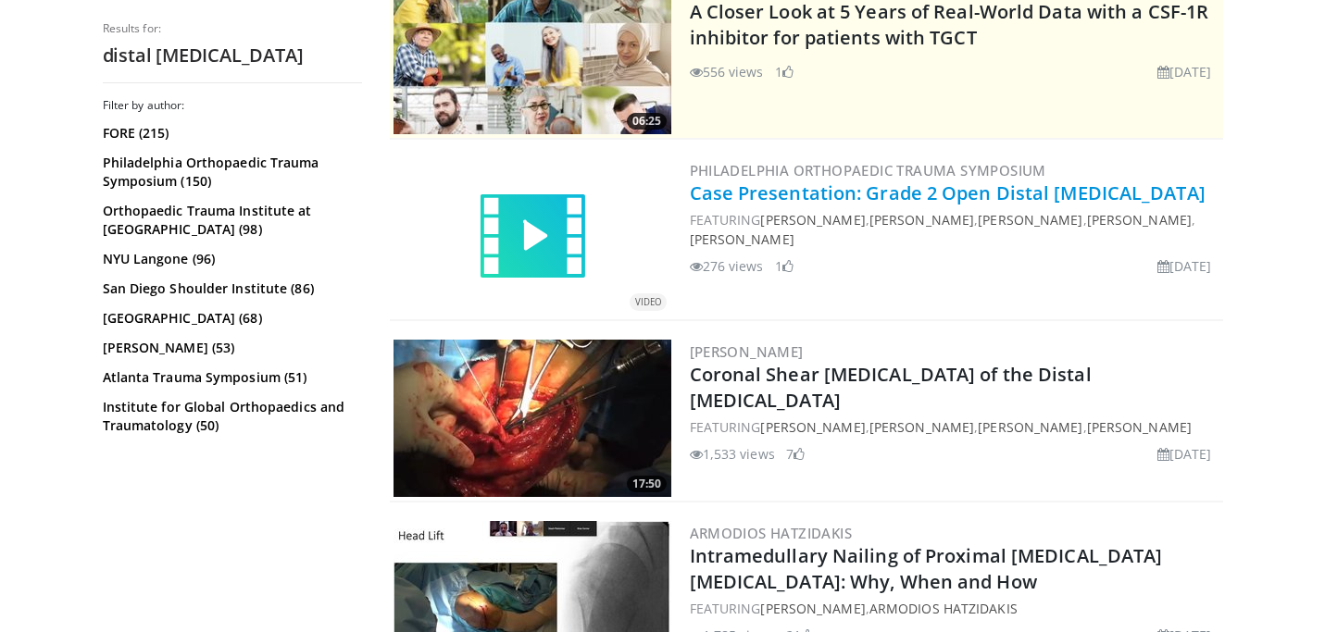
scroll to position [410, 0]
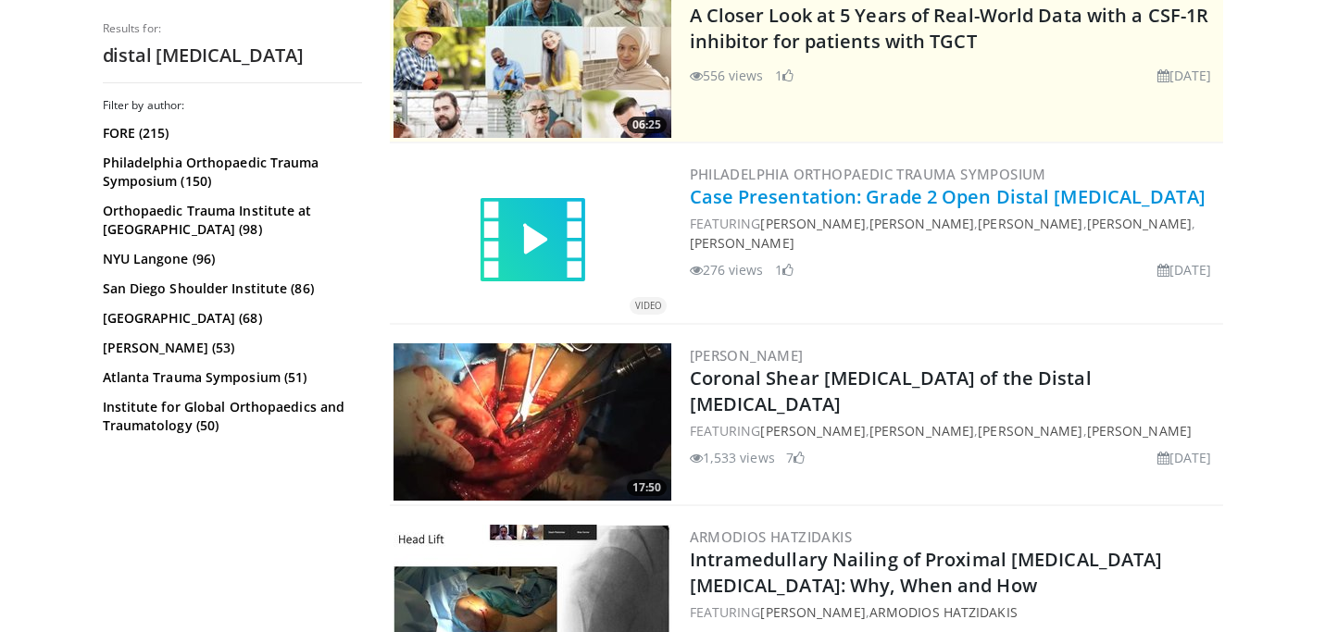
click at [889, 194] on link "Case Presentation: Grade 2 Open Distal [MEDICAL_DATA]" at bounding box center [948, 196] width 516 height 25
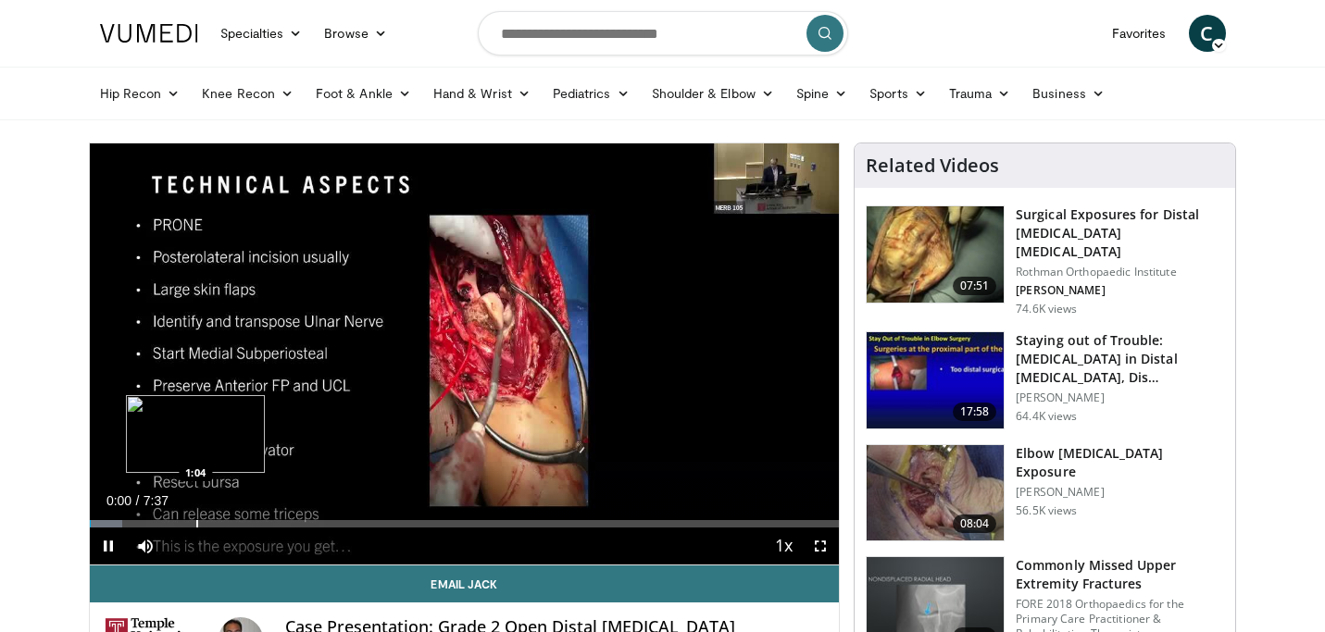
click at [196, 524] on div "Progress Bar" at bounding box center [197, 523] width 2 height 7
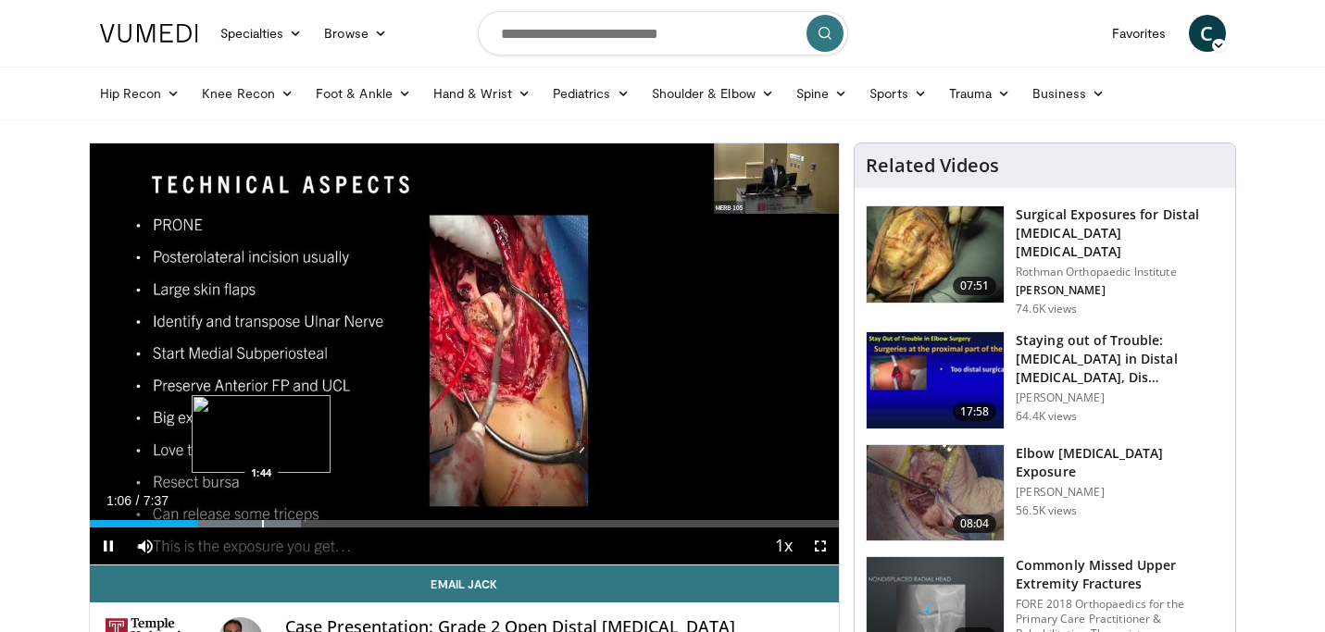
click at [262, 520] on div "Progress Bar" at bounding box center [263, 523] width 2 height 7
click at [309, 523] on div "Progress Bar" at bounding box center [310, 523] width 2 height 7
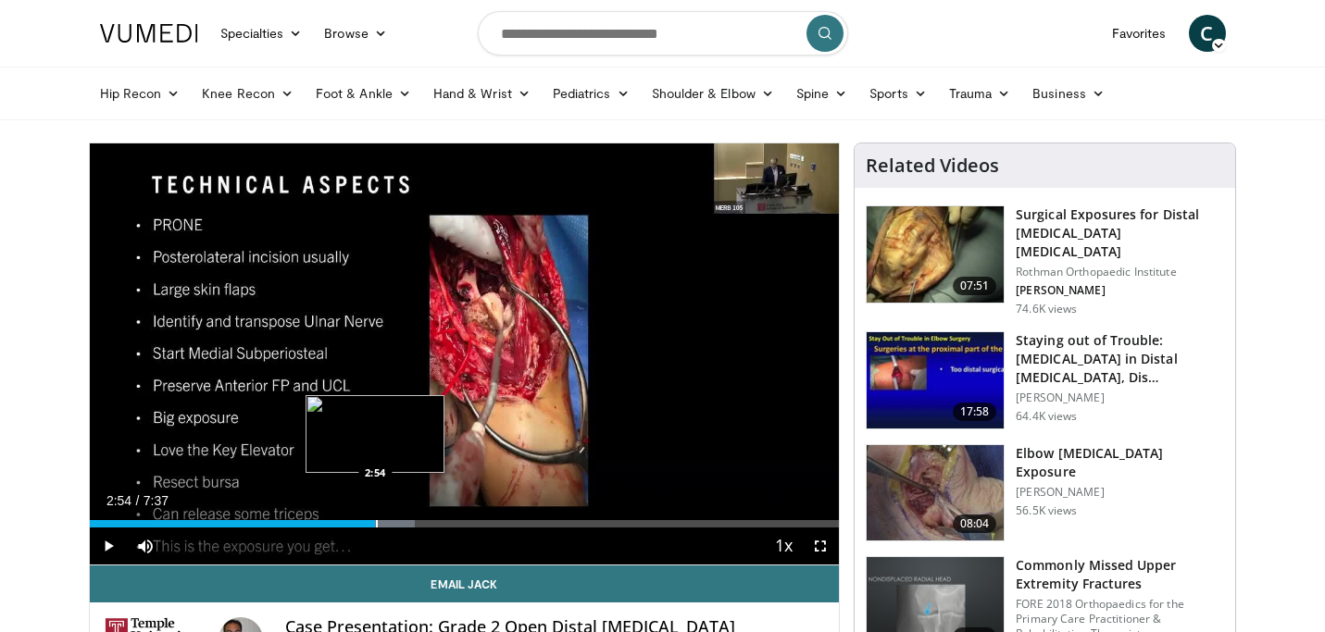
click at [376, 526] on div "Progress Bar" at bounding box center [377, 523] width 2 height 7
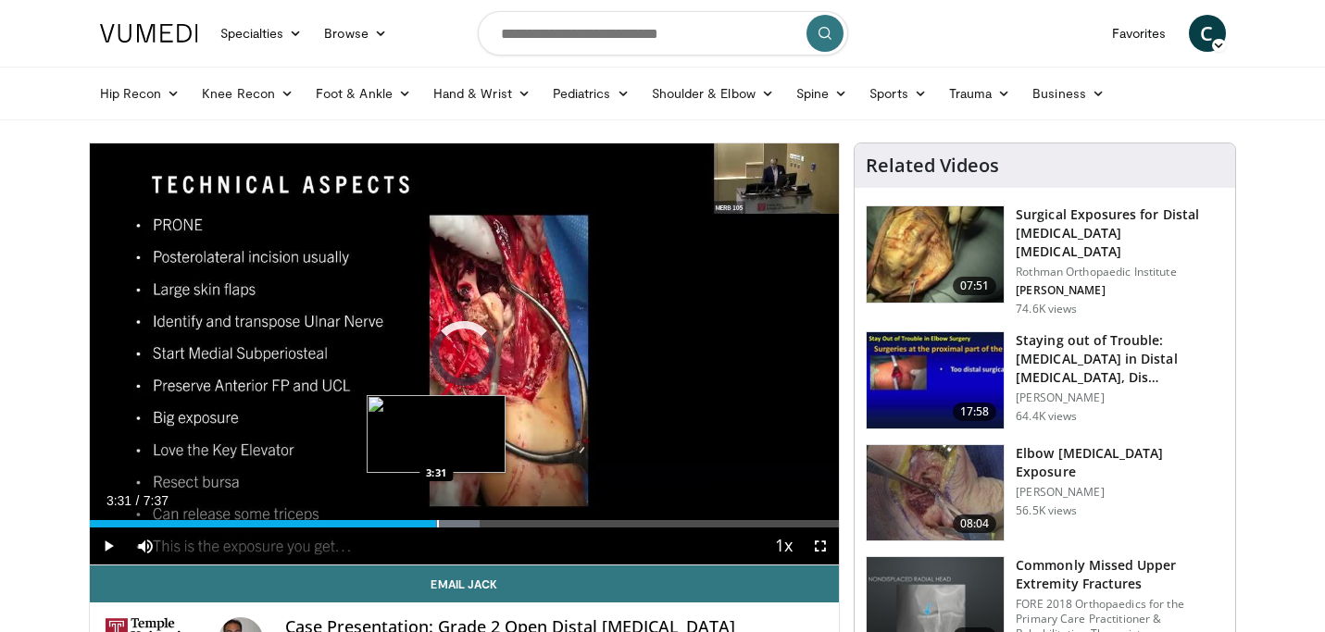
click at [437, 520] on div "Progress Bar" at bounding box center [438, 523] width 2 height 7
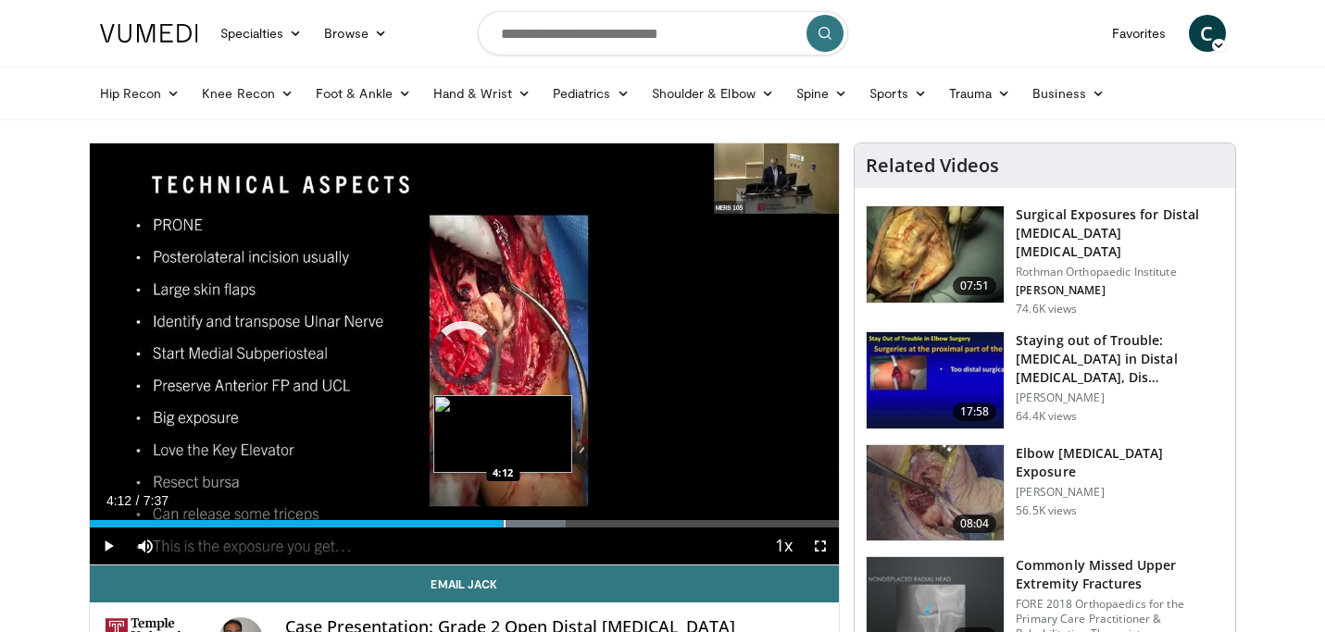
click at [504, 525] on div "Progress Bar" at bounding box center [505, 523] width 2 height 7
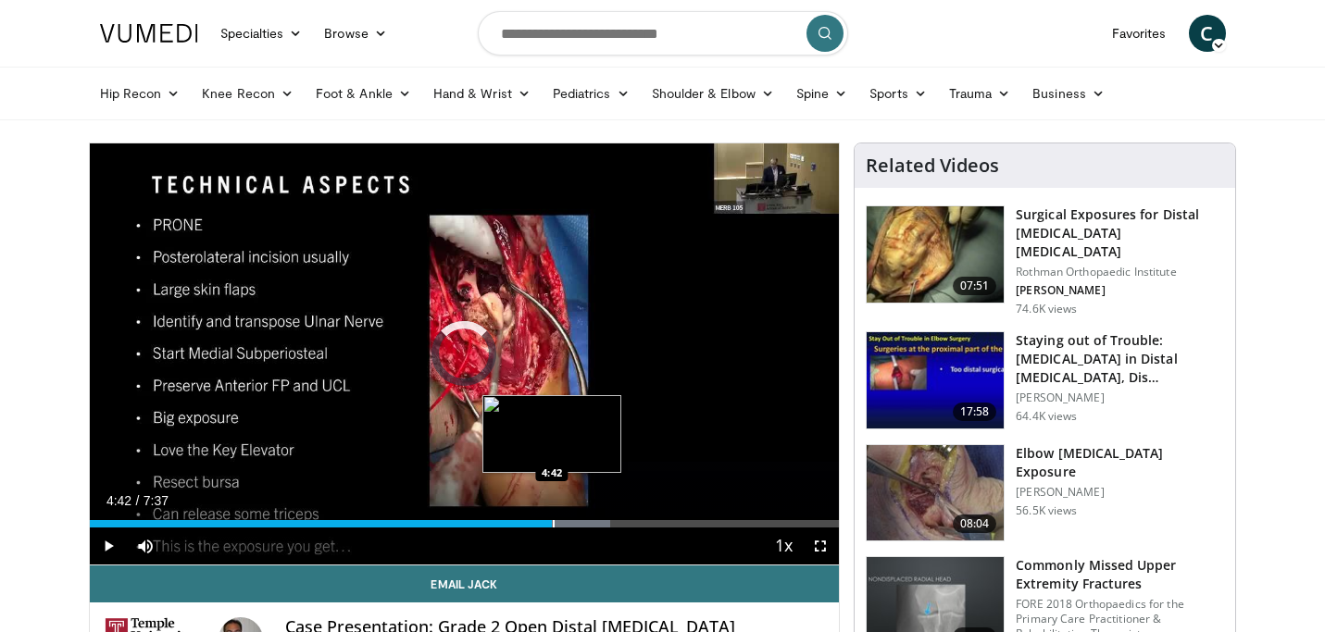
click at [553, 526] on div "Progress Bar" at bounding box center [554, 523] width 2 height 7
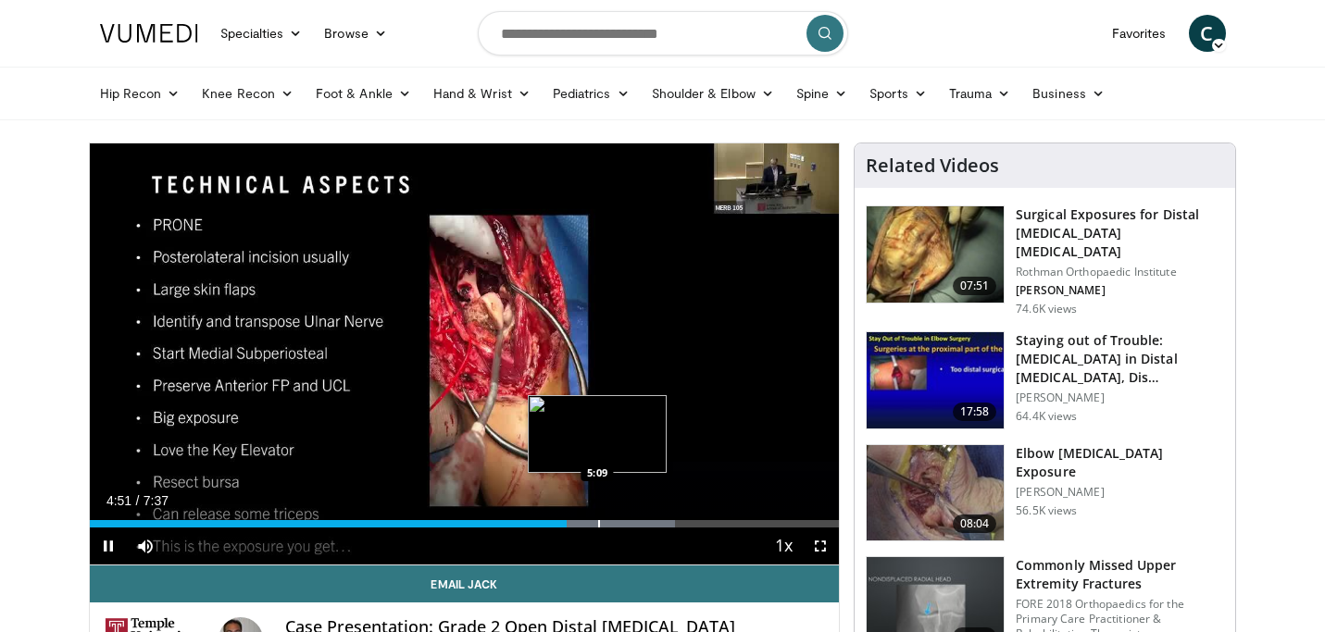
click at [598, 525] on div "Progress Bar" at bounding box center [599, 523] width 2 height 7
click at [644, 521] on div "Progress Bar" at bounding box center [645, 523] width 2 height 7
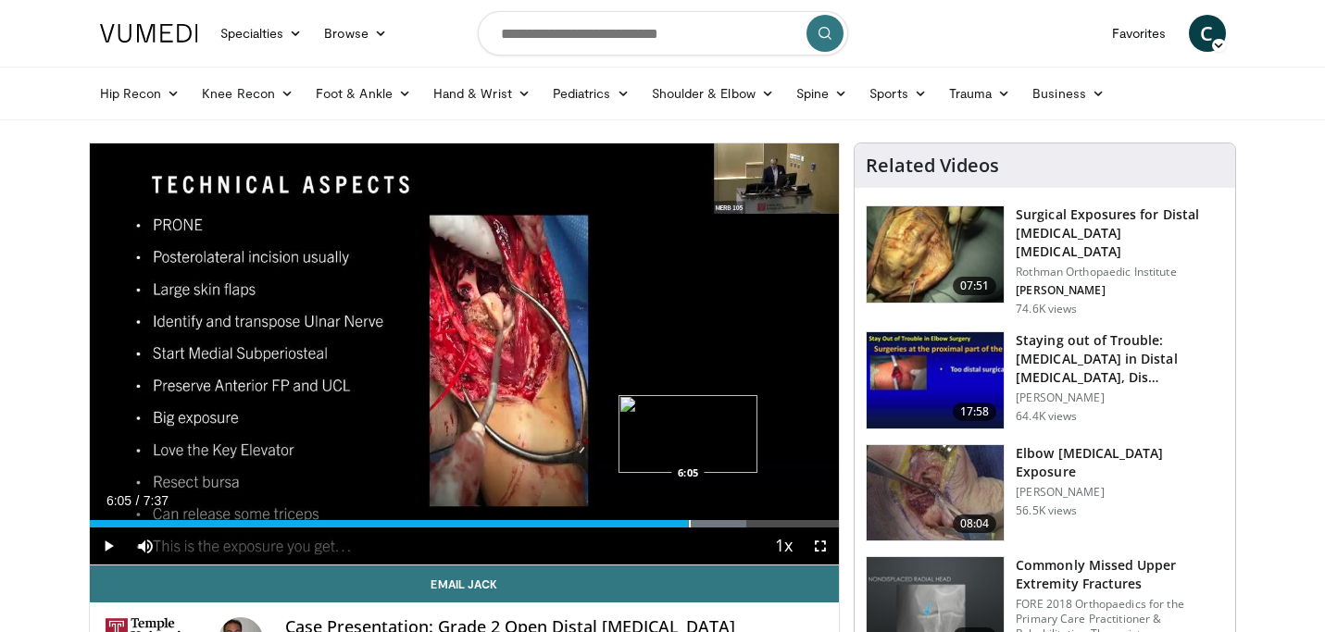
click at [689, 523] on div "Progress Bar" at bounding box center [690, 523] width 2 height 7
click at [656, 521] on div "Progress Bar" at bounding box center [657, 523] width 2 height 7
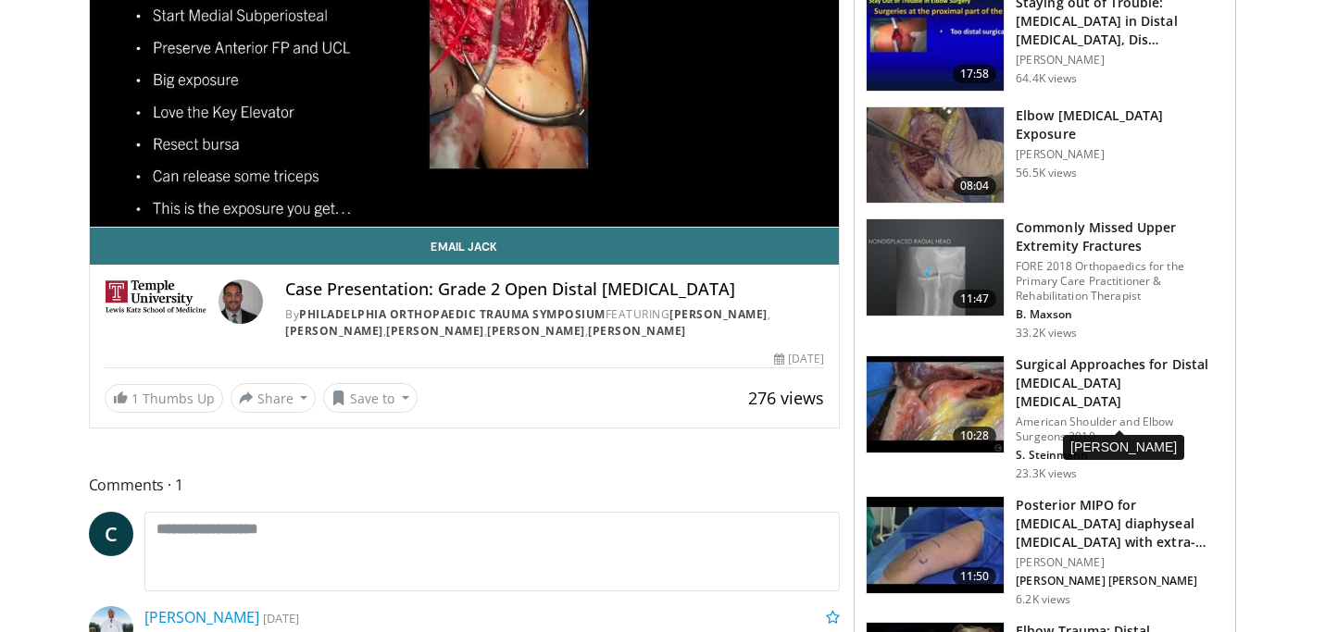
scroll to position [344, 0]
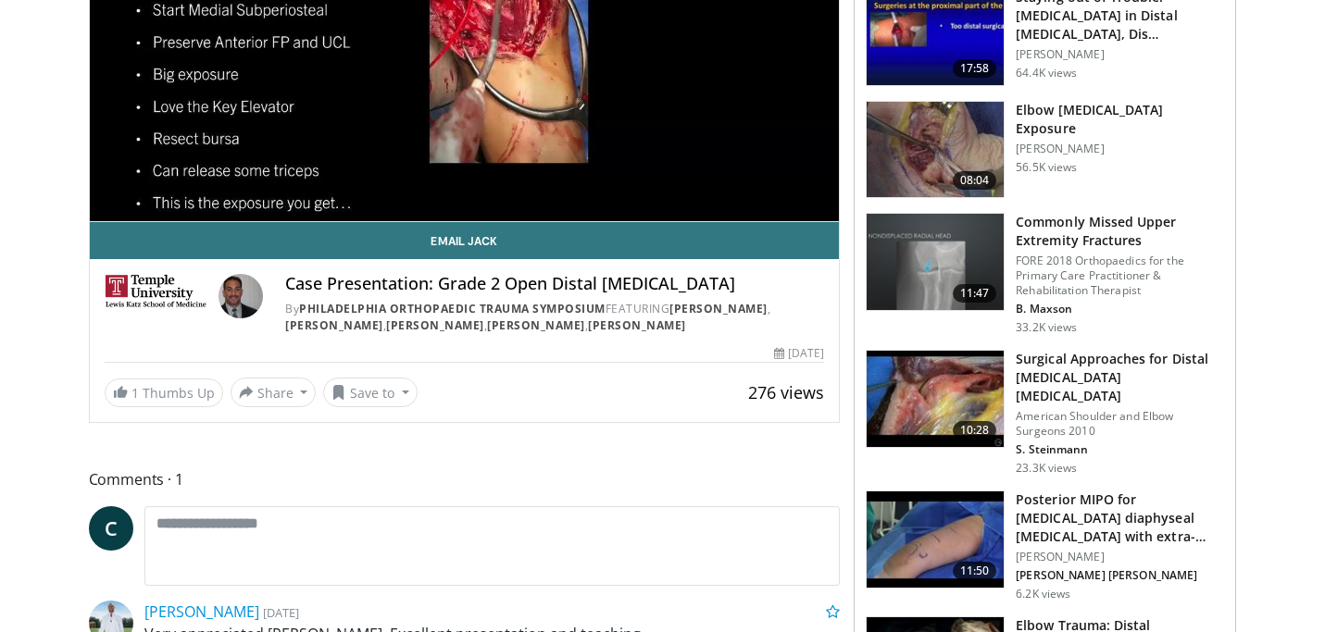
click at [929, 367] on img at bounding box center [935, 399] width 137 height 96
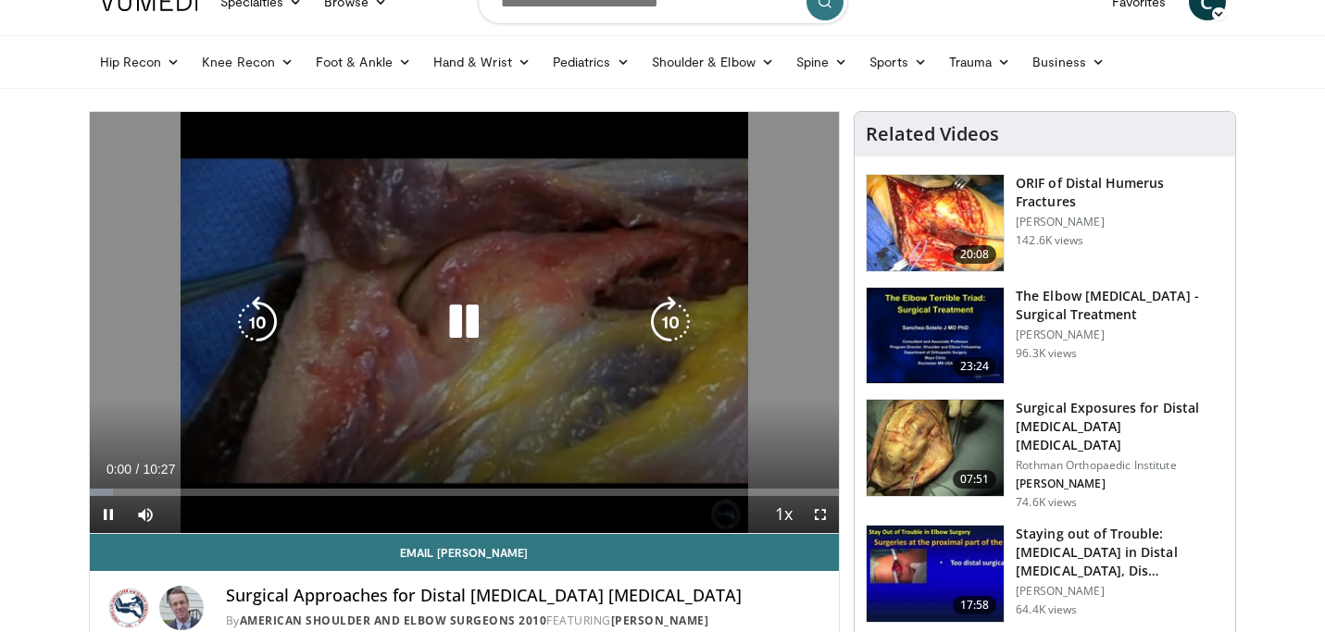
scroll to position [42, 0]
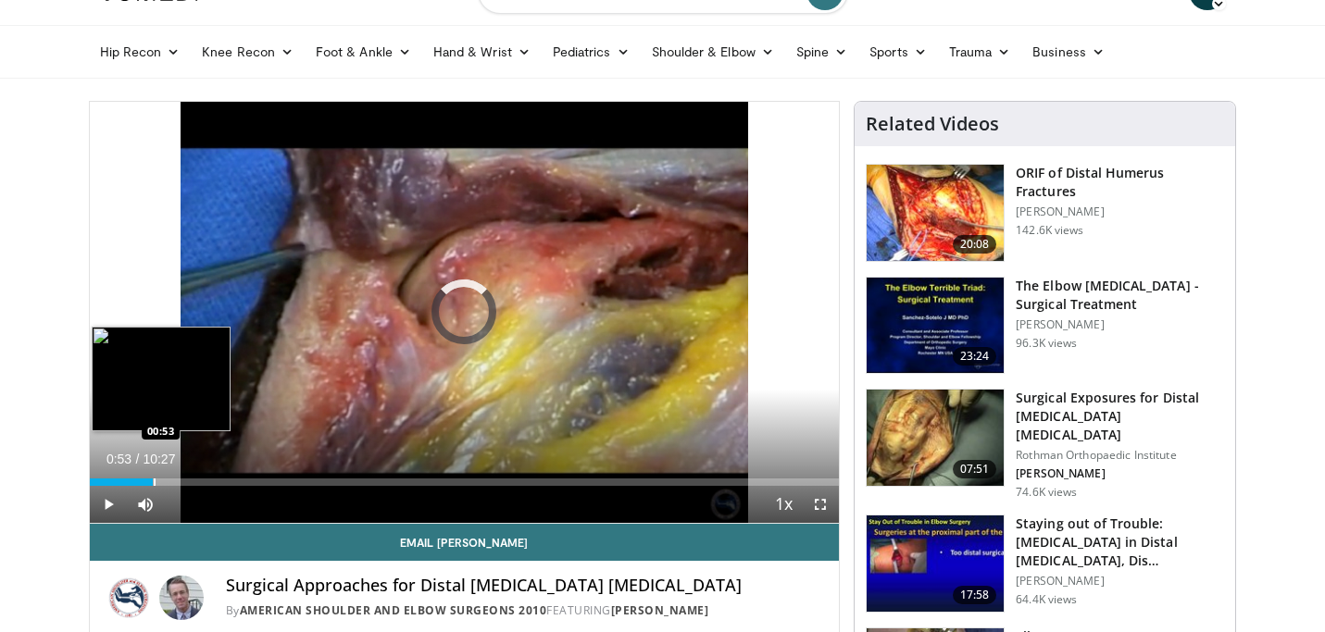
click at [153, 477] on div "Loaded : 6.31% 00:01 00:53" at bounding box center [465, 478] width 750 height 18
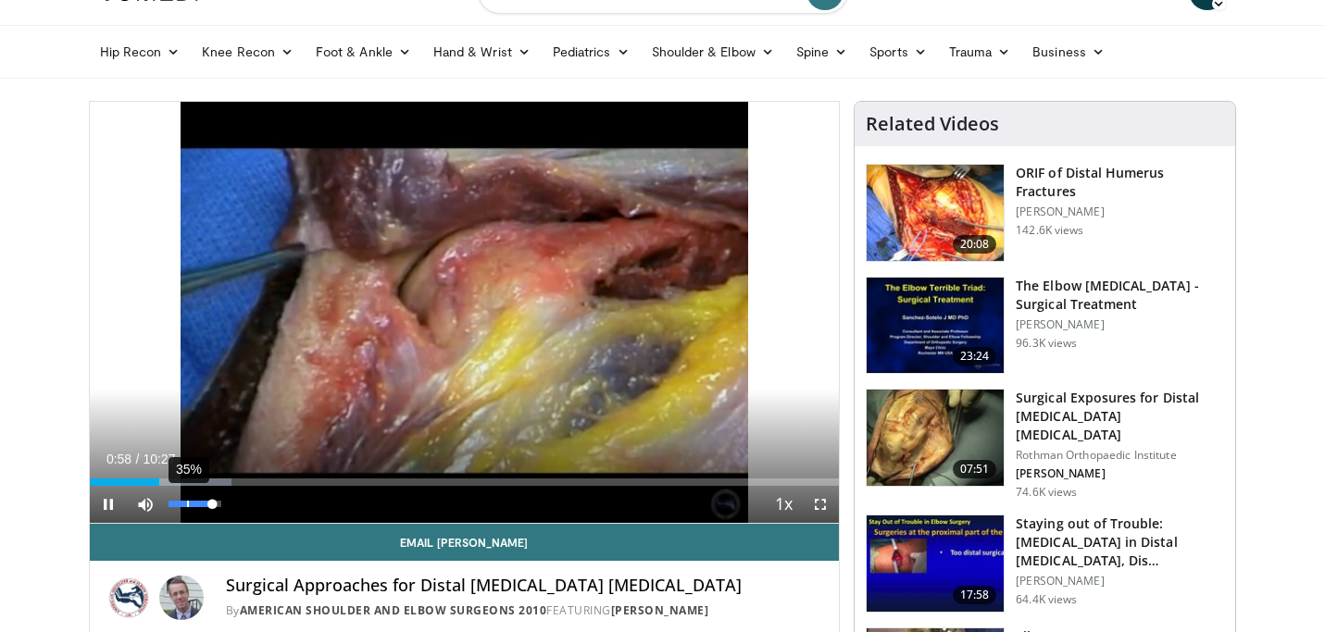
click at [190, 502] on div "35%" at bounding box center [195, 504] width 53 height 6
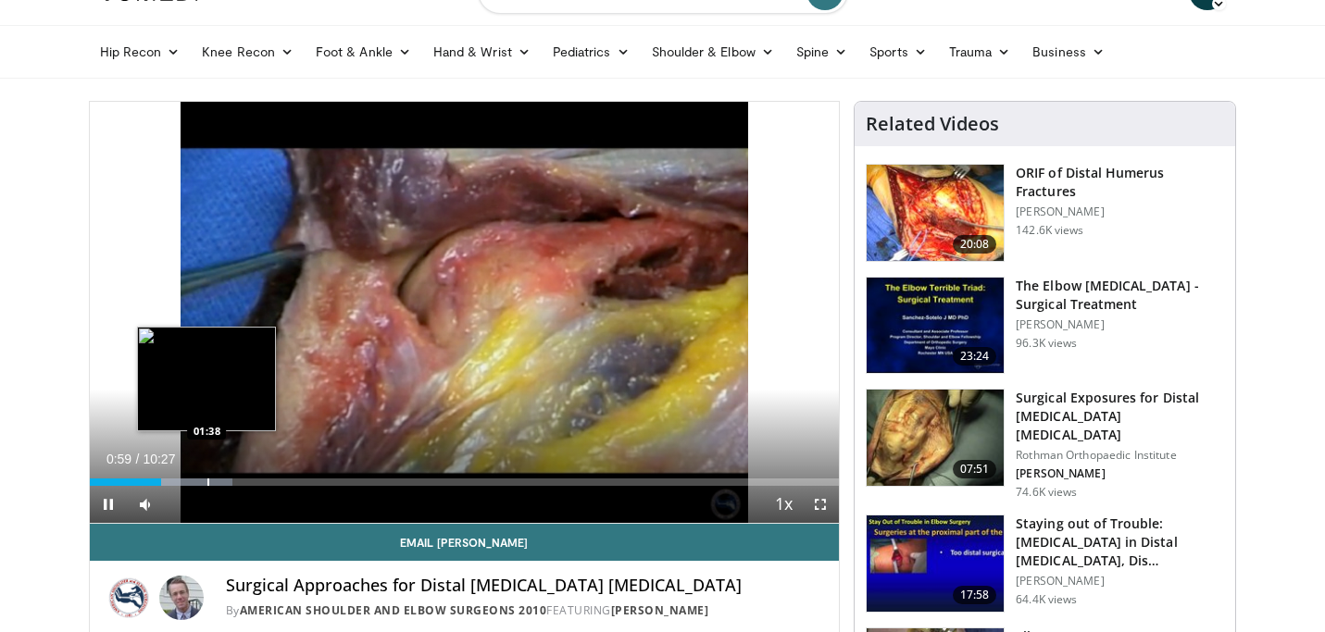
click at [207, 481] on div "Progress Bar" at bounding box center [208, 482] width 2 height 7
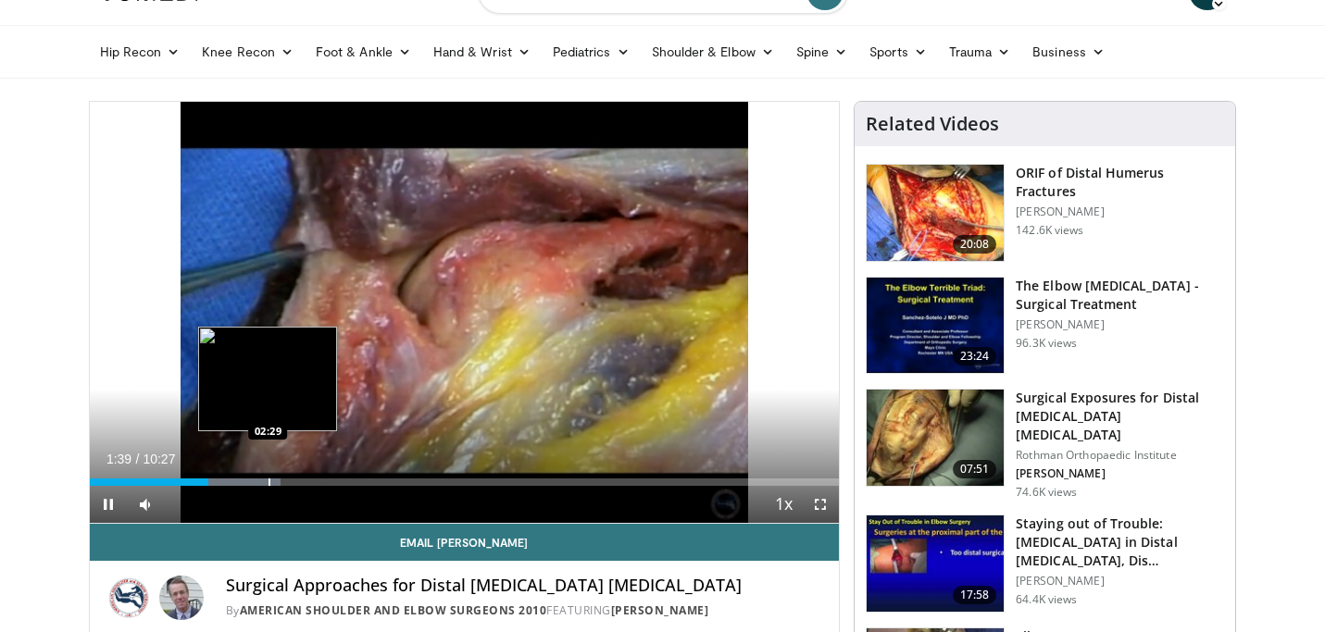
click at [269, 479] on div "Progress Bar" at bounding box center [270, 482] width 2 height 7
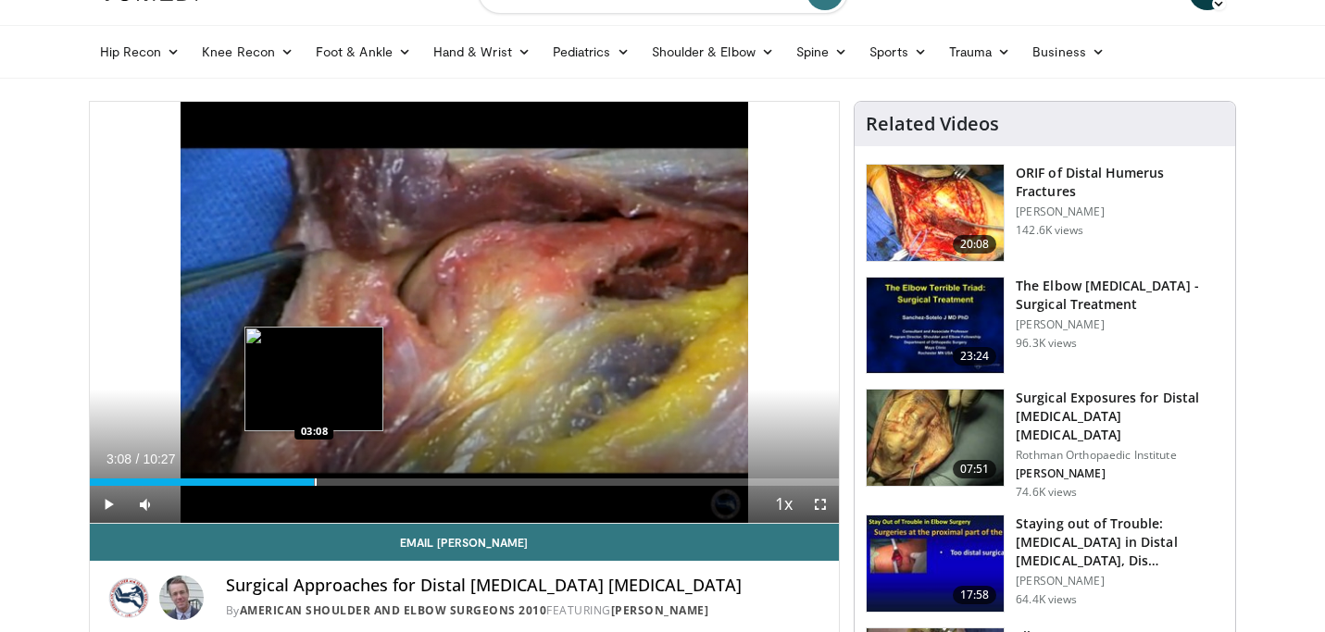
click at [315, 479] on div "Progress Bar" at bounding box center [316, 482] width 2 height 7
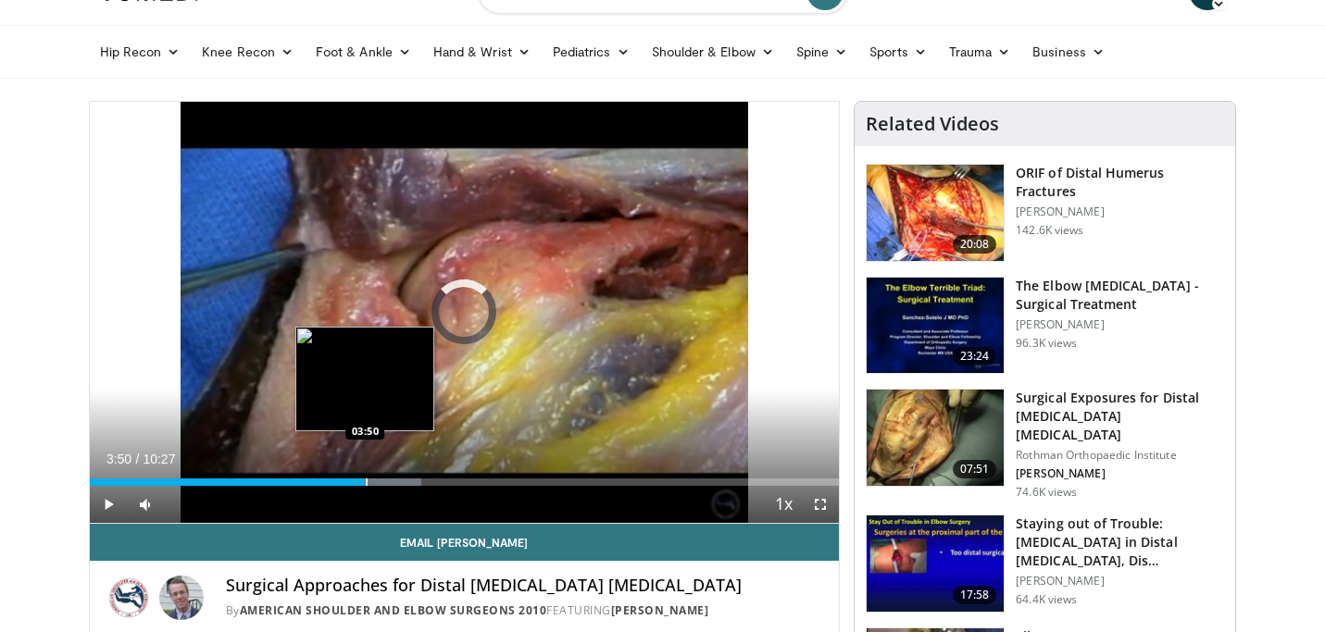
click at [366, 483] on div "Progress Bar" at bounding box center [367, 482] width 2 height 7
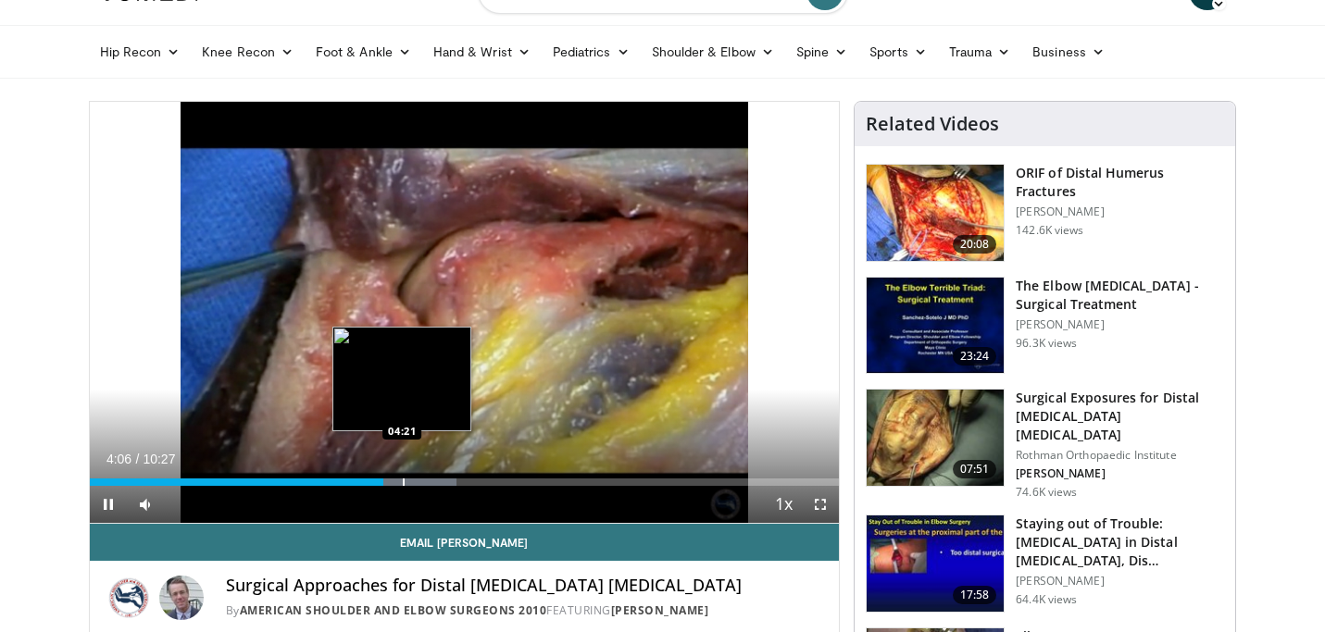
click at [403, 481] on div "Progress Bar" at bounding box center [404, 482] width 2 height 7
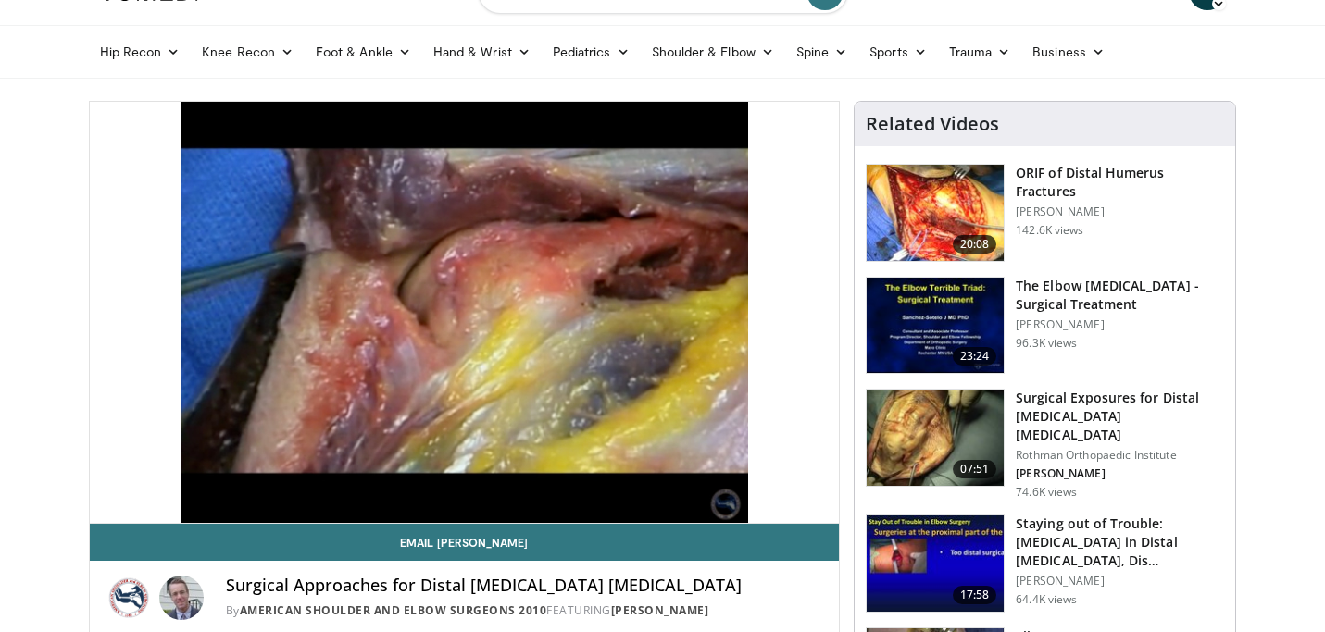
click at [433, 482] on div "10 seconds Tap to unmute" at bounding box center [465, 312] width 750 height 421
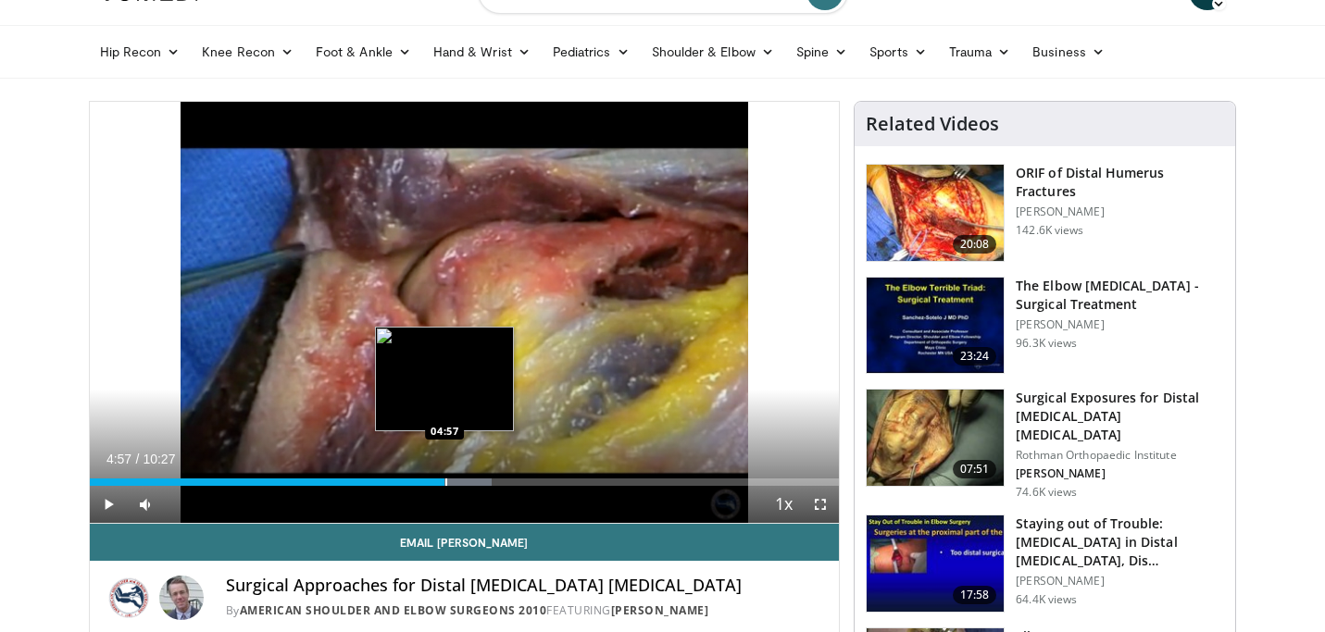
click at [445, 482] on div "Progress Bar" at bounding box center [446, 482] width 2 height 7
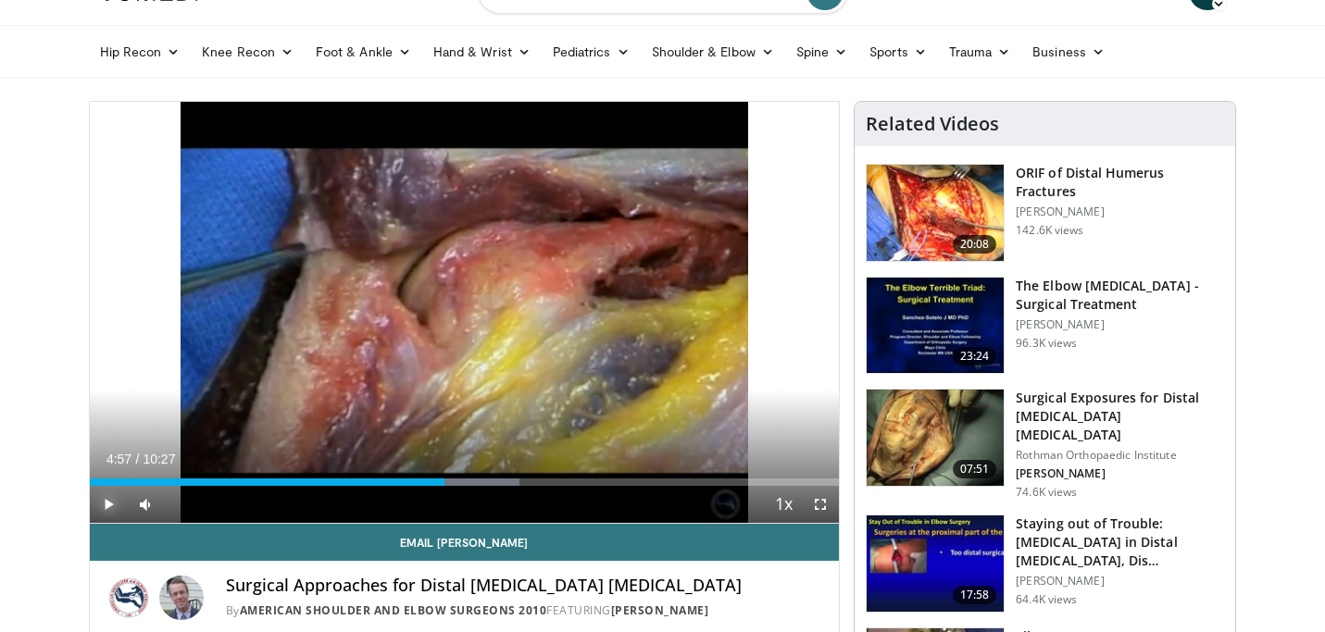
click at [110, 502] on span "Video Player" at bounding box center [108, 504] width 37 height 37
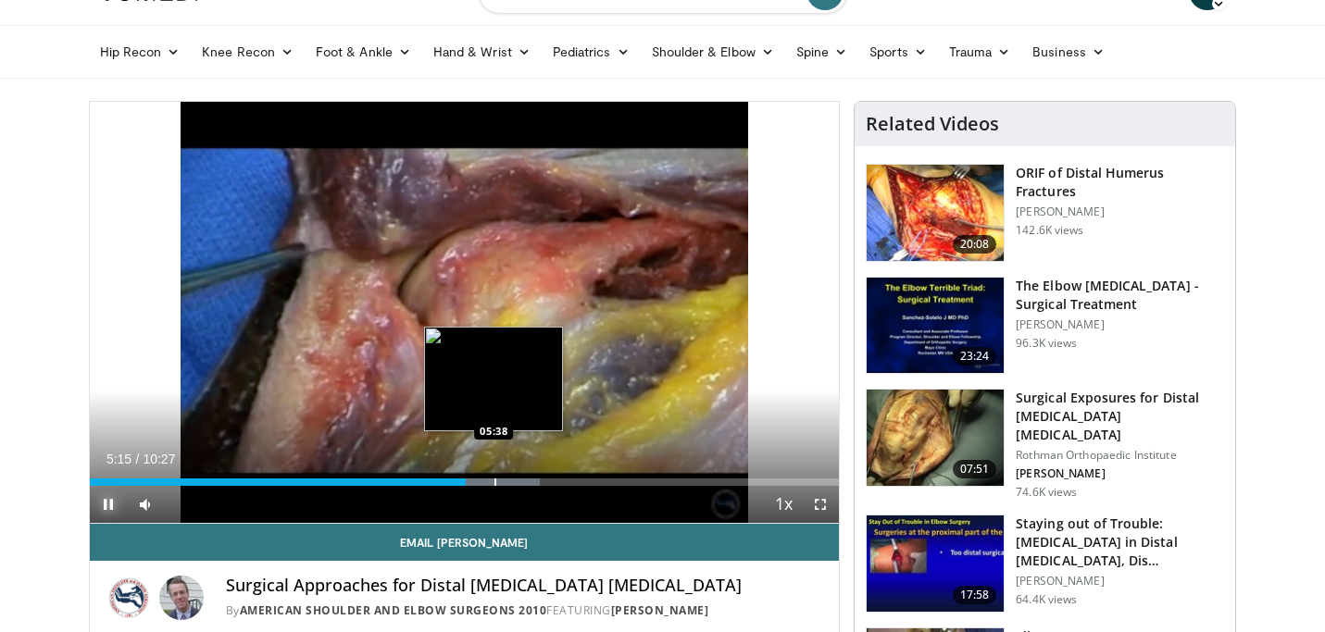
click at [493, 482] on div "Progress Bar" at bounding box center [482, 482] width 115 height 7
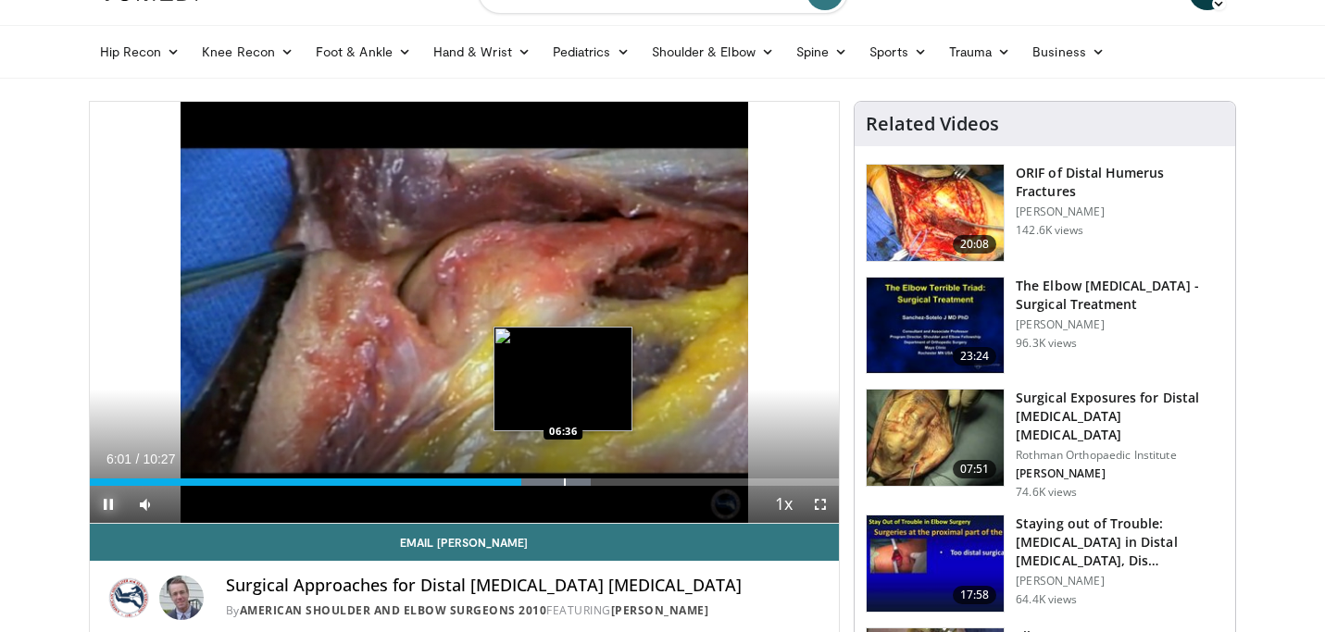
click at [564, 483] on div "Progress Bar" at bounding box center [565, 482] width 2 height 7
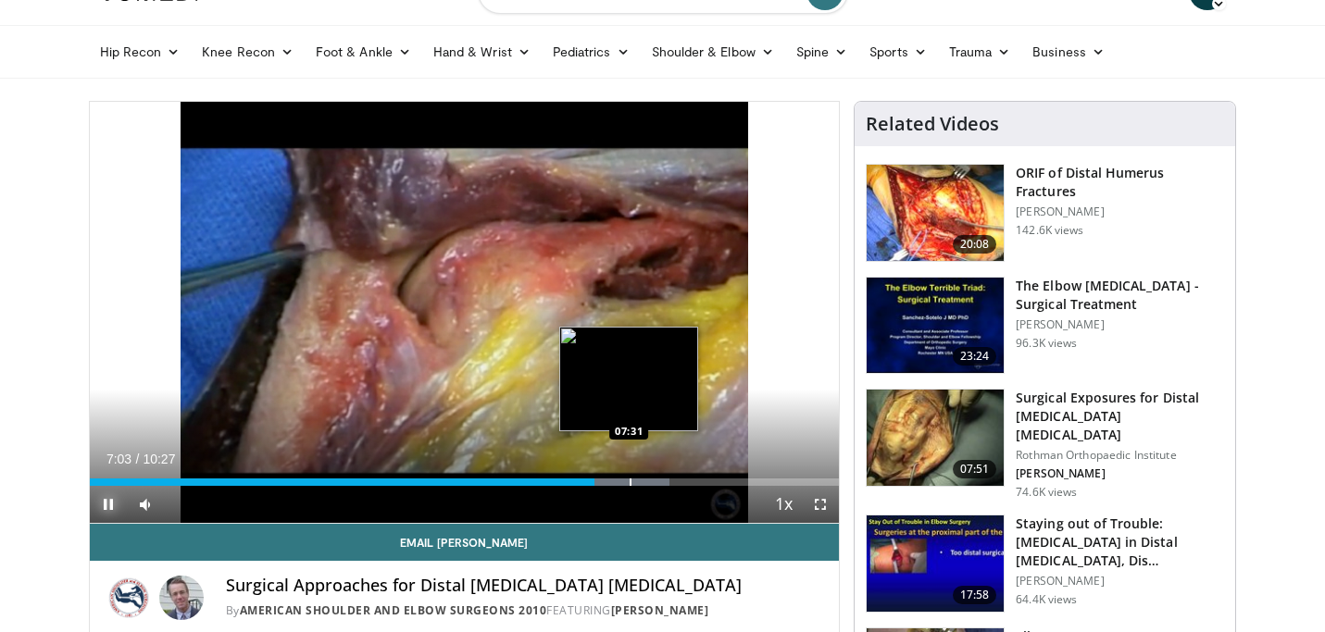
click at [630, 485] on div "Progress Bar" at bounding box center [631, 482] width 2 height 7
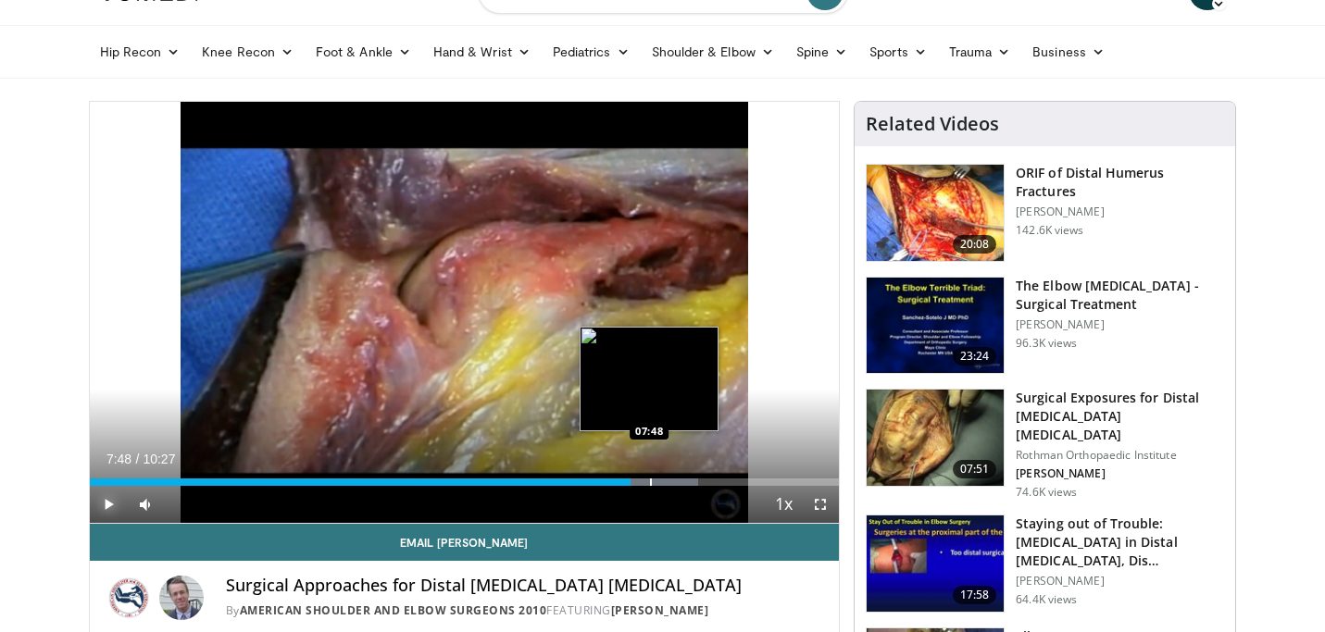
click at [650, 484] on div "Progress Bar" at bounding box center [651, 482] width 2 height 7
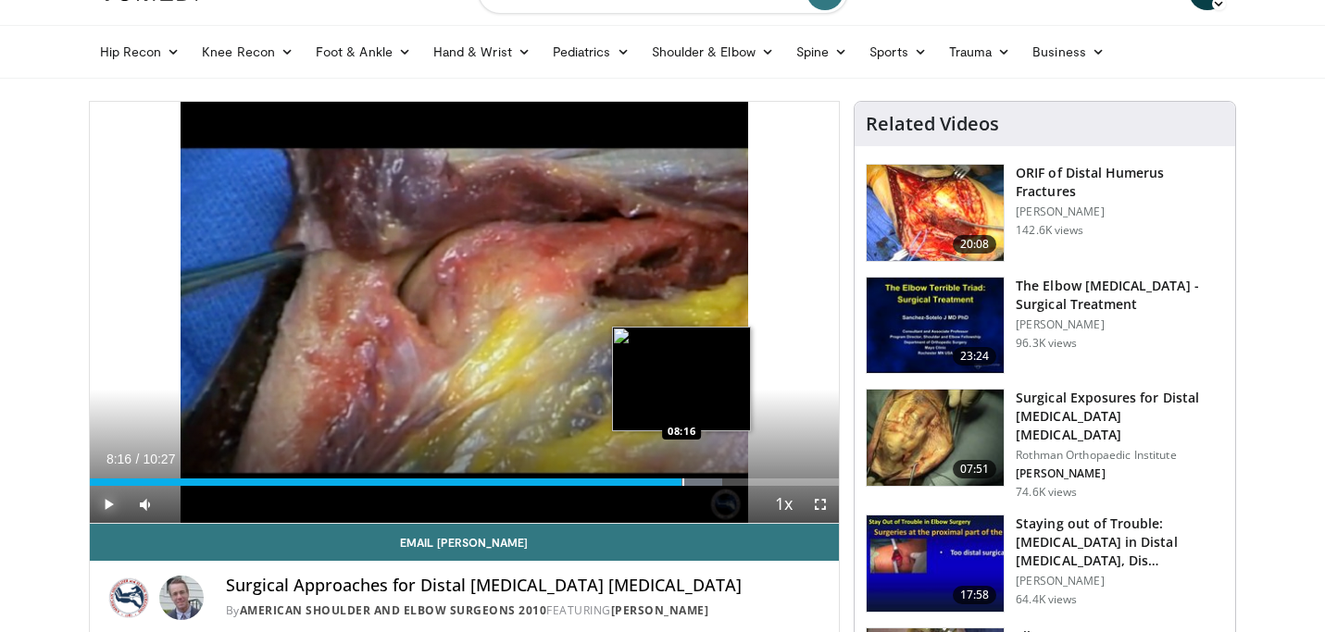
click at [682, 482] on div "Progress Bar" at bounding box center [683, 482] width 2 height 7
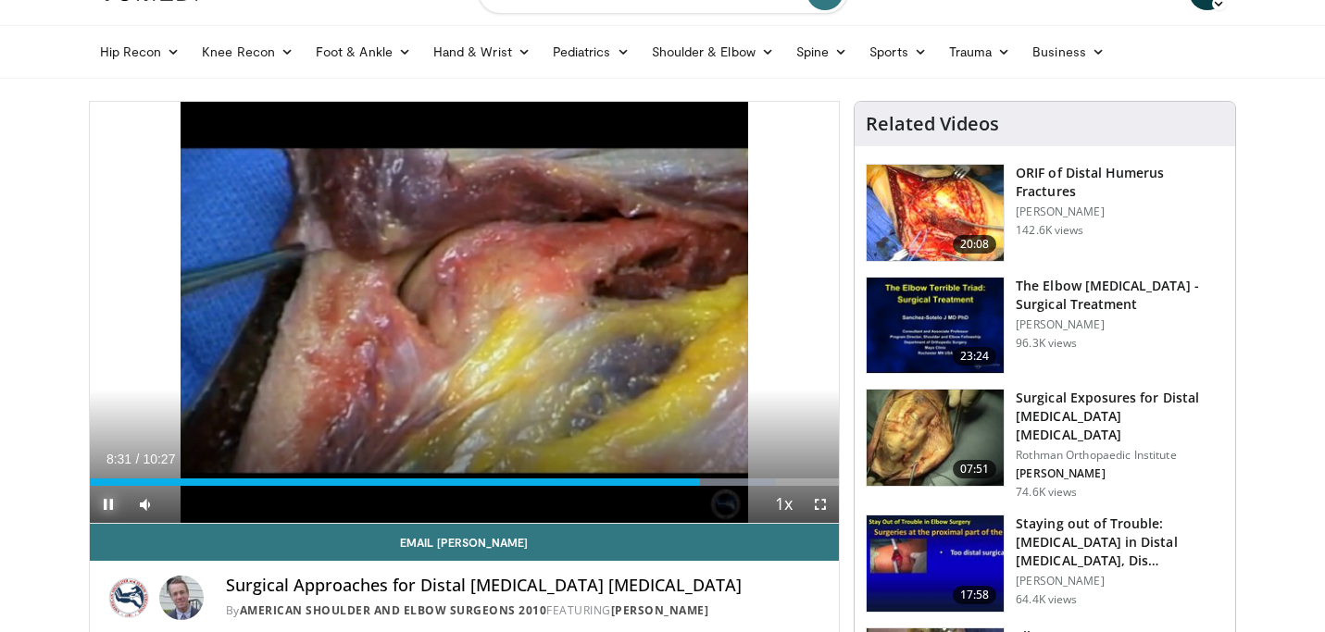
click at [109, 500] on span "Video Player" at bounding box center [108, 504] width 37 height 37
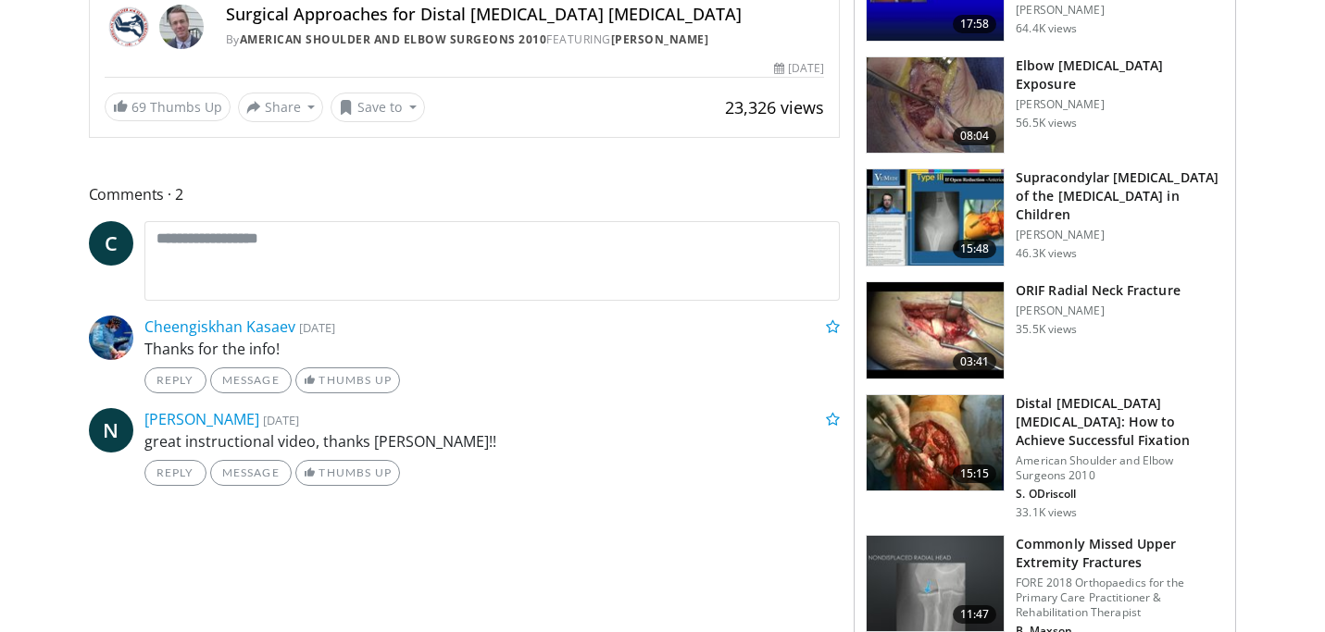
scroll to position [688, 0]
